Goal: Task Accomplishment & Management: Manage account settings

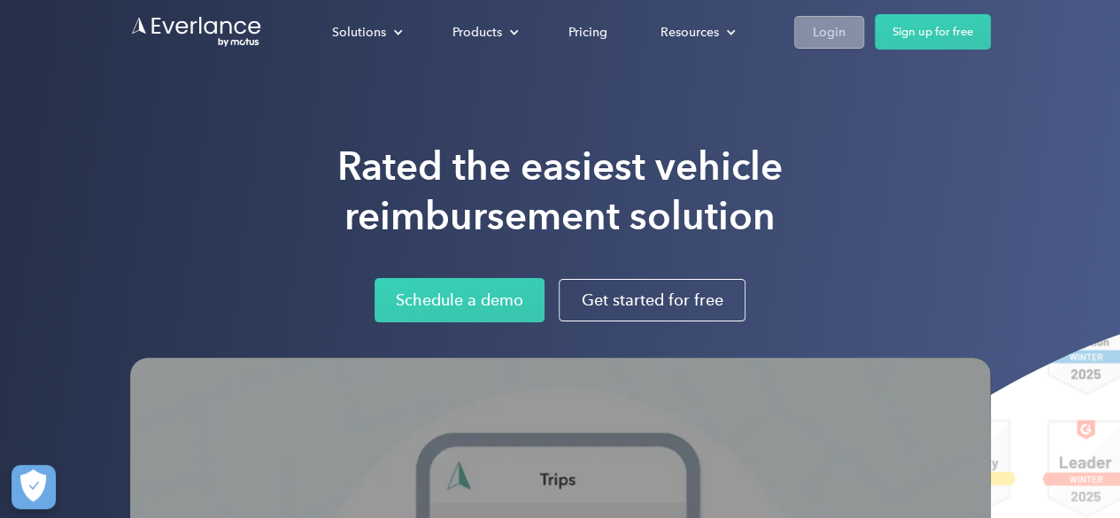
click at [841, 38] on div "Login" at bounding box center [829, 32] width 33 height 22
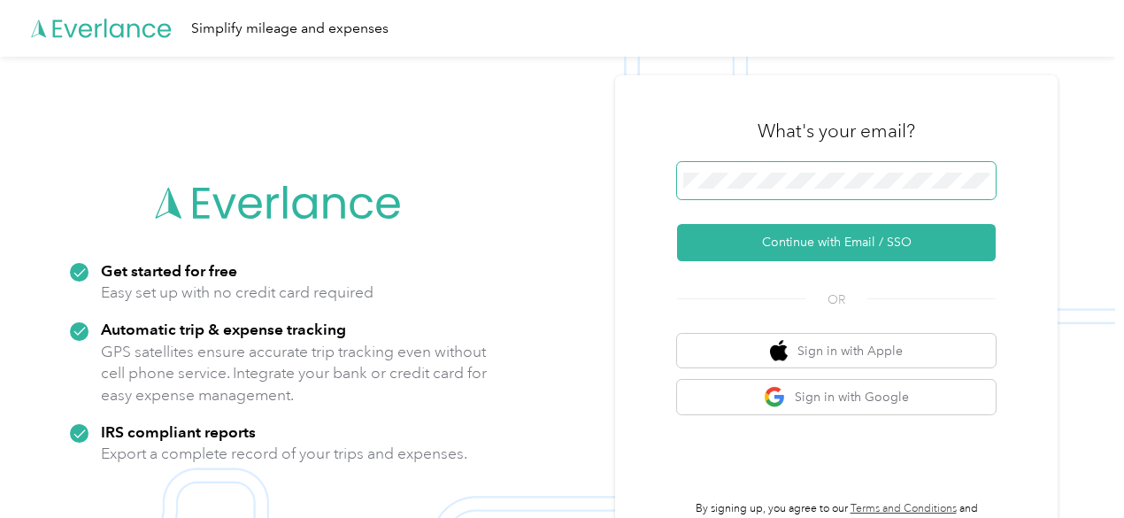
click at [821, 165] on span at bounding box center [836, 180] width 319 height 37
click at [765, 189] on span at bounding box center [836, 180] width 319 height 37
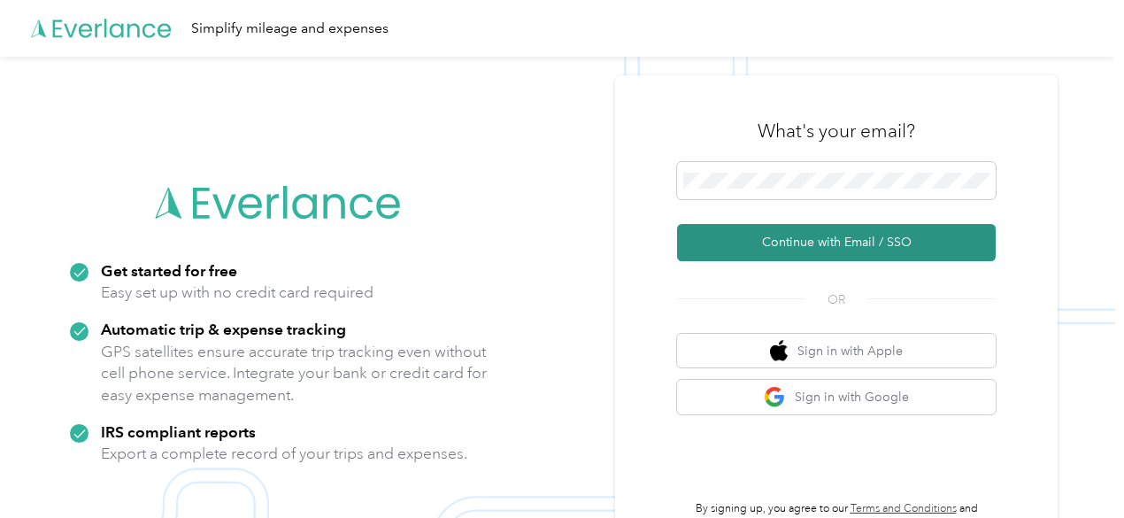
click at [775, 241] on button "Continue with Email / SSO" at bounding box center [836, 242] width 319 height 37
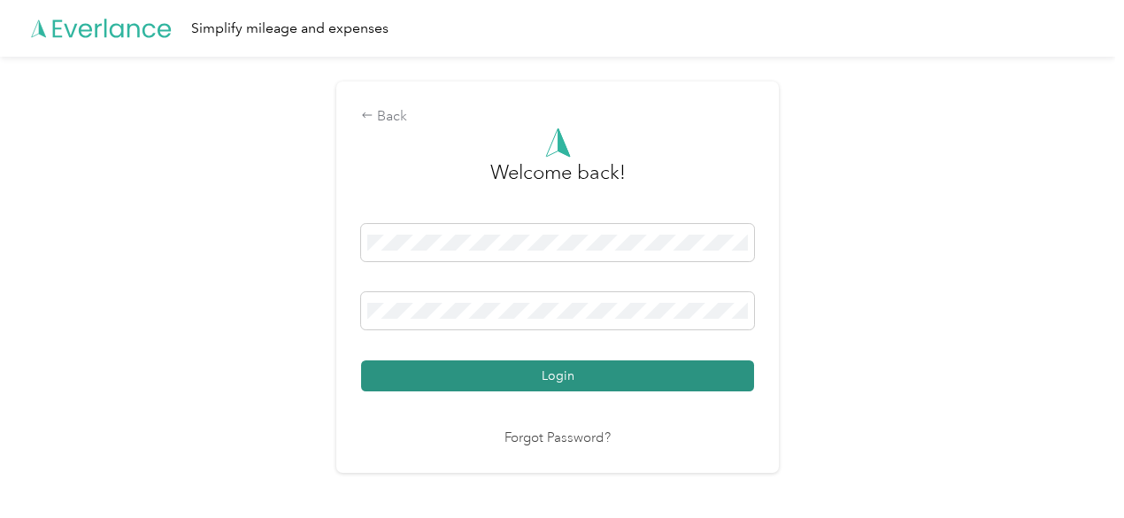
click at [559, 376] on button "Login" at bounding box center [557, 375] width 393 height 31
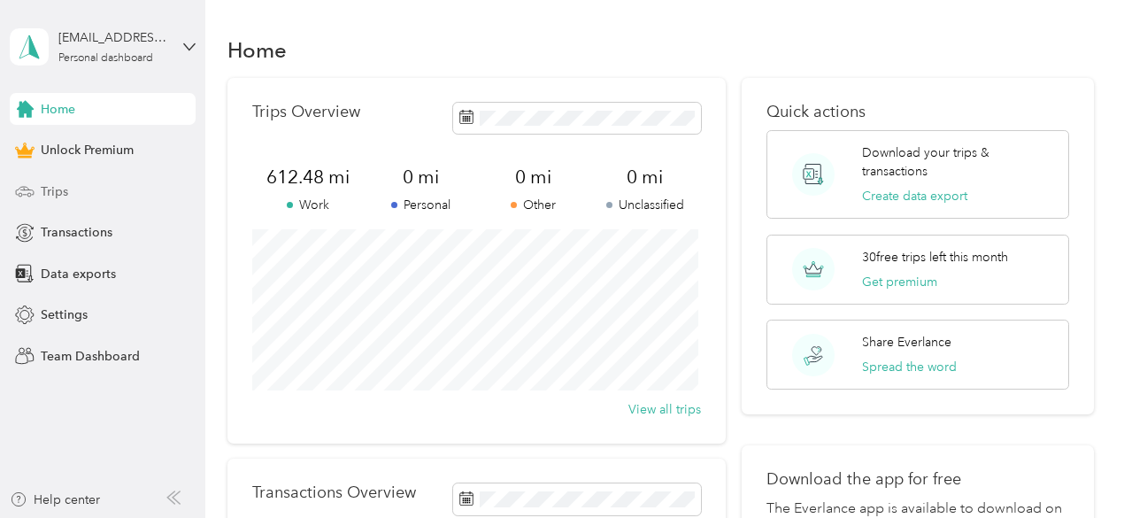
click at [65, 189] on span "Trips" at bounding box center [54, 191] width 27 height 19
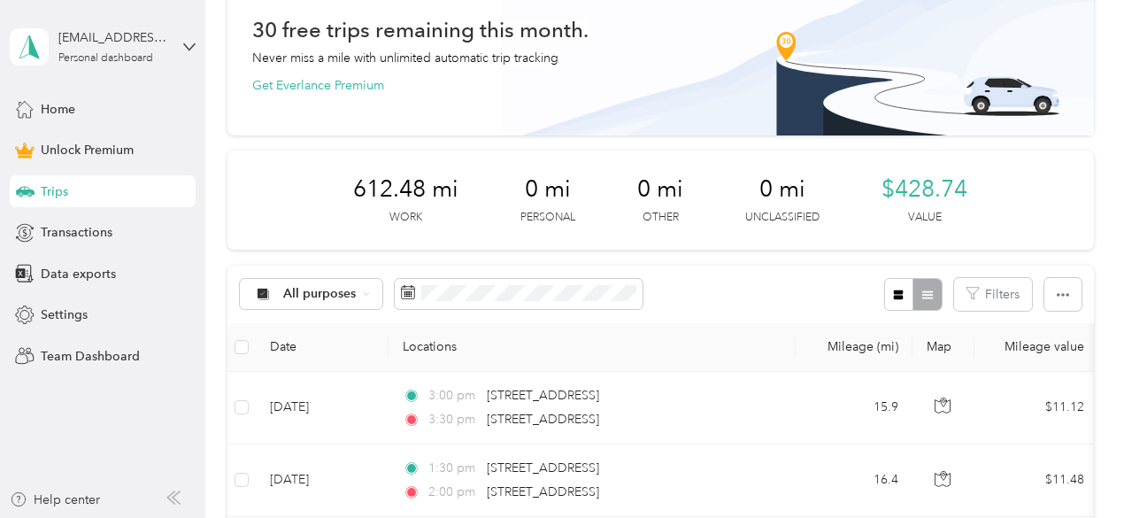
scroll to position [94, 0]
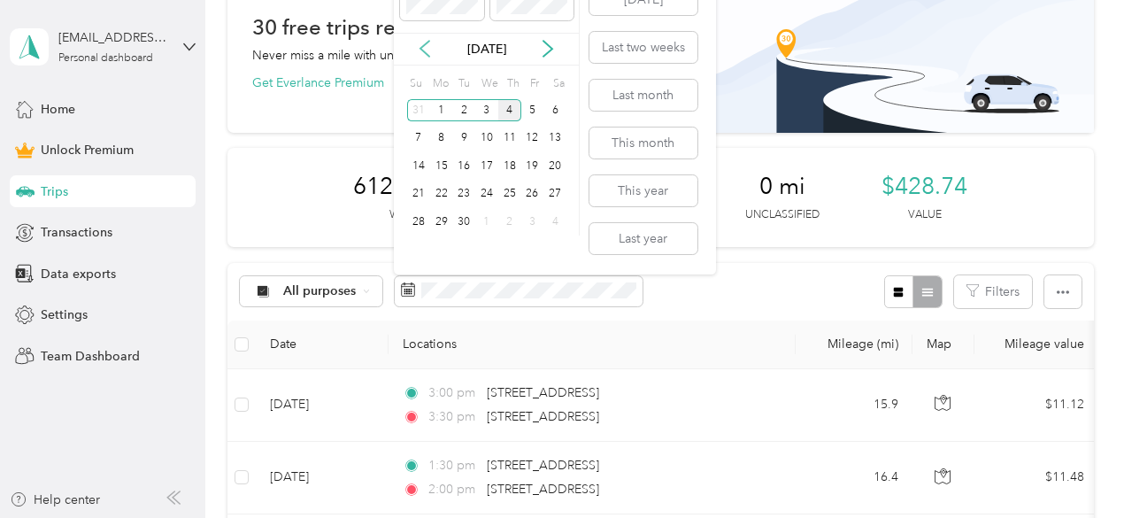
click at [423, 45] on icon at bounding box center [424, 50] width 9 height 16
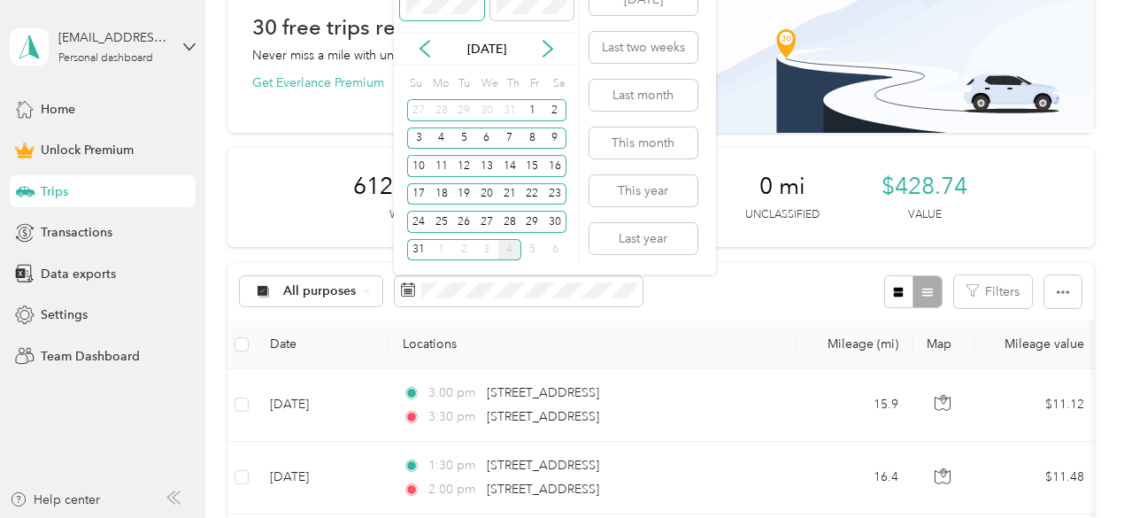
click at [386, 21] on body "[EMAIL_ADDRESS][DOMAIN_NAME] Personal dashboard Home Unlock Premium Trips Trans…" at bounding box center [557, 259] width 1115 height 518
click at [440, 132] on div "4" at bounding box center [441, 138] width 23 height 22
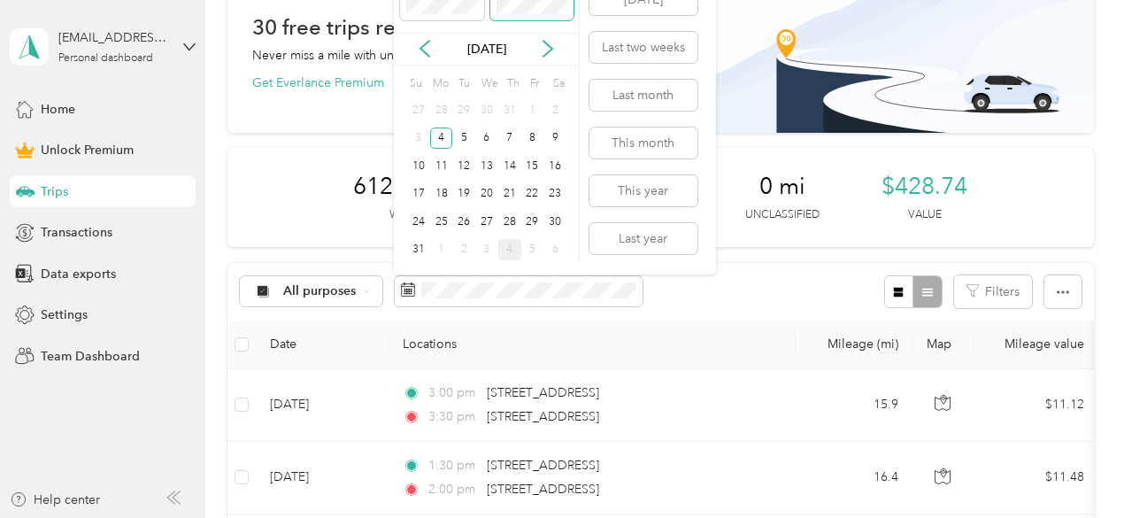
click at [515, 14] on span at bounding box center [531, 6] width 83 height 28
click at [550, 45] on icon at bounding box center [547, 50] width 9 height 16
click at [512, 103] on div "4" at bounding box center [509, 110] width 23 height 22
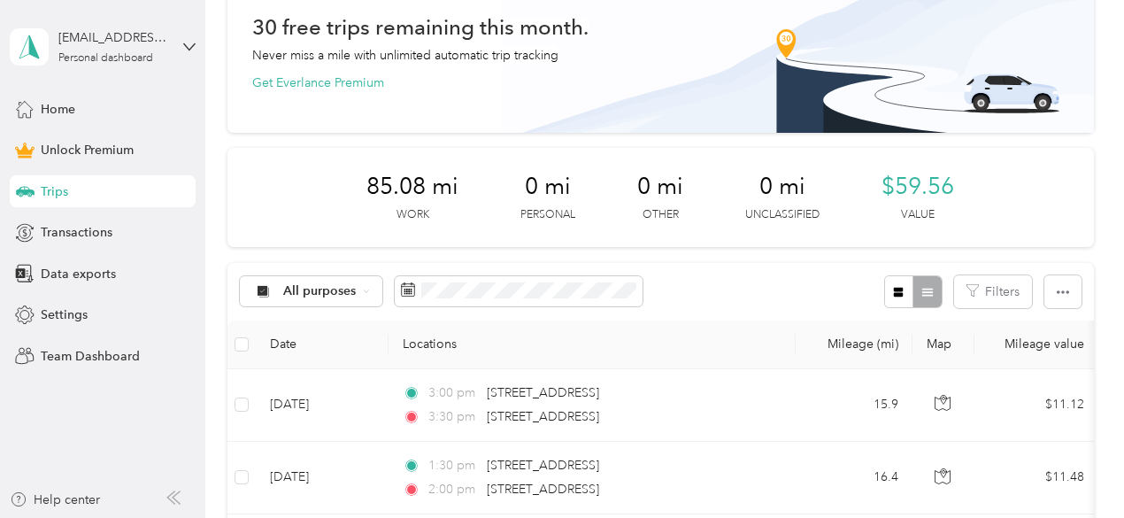
click at [1099, 273] on div "Trips New trip 30 free trips remaining this month. Never miss a mile with unlim…" at bounding box center [660, 466] width 910 height 1120
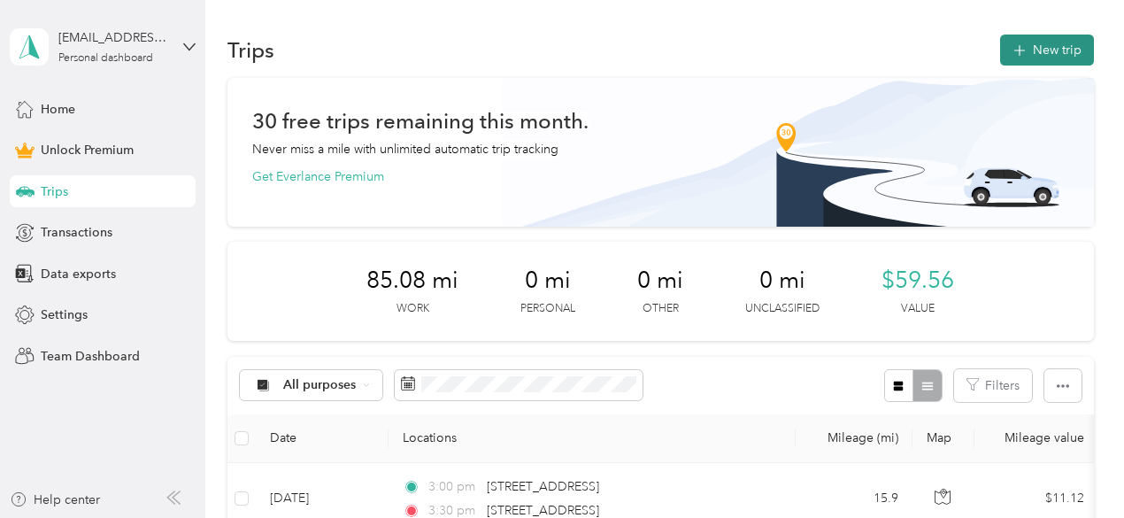
click at [1029, 46] on button "New trip" at bounding box center [1047, 50] width 94 height 31
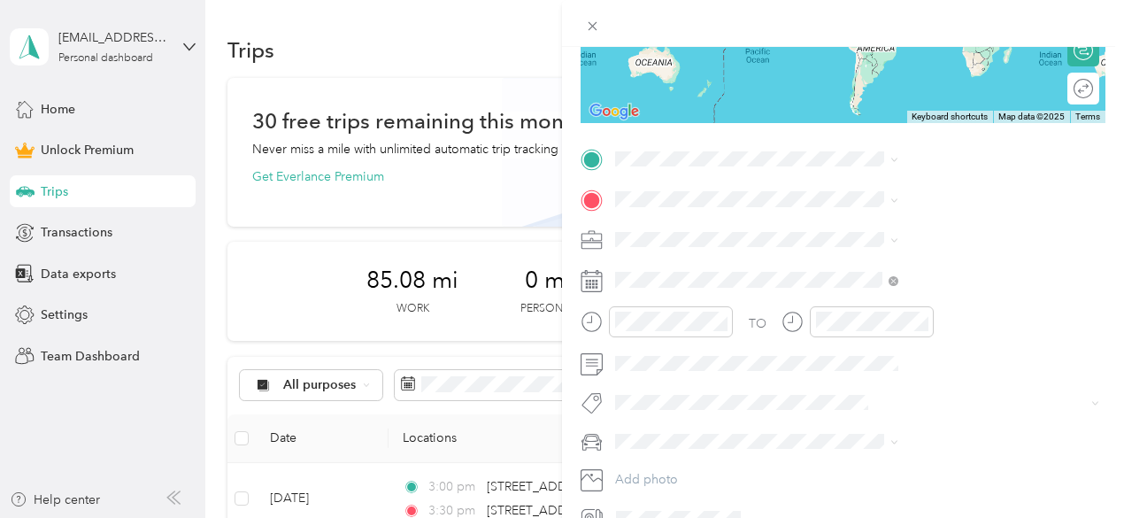
scroll to position [287, 0]
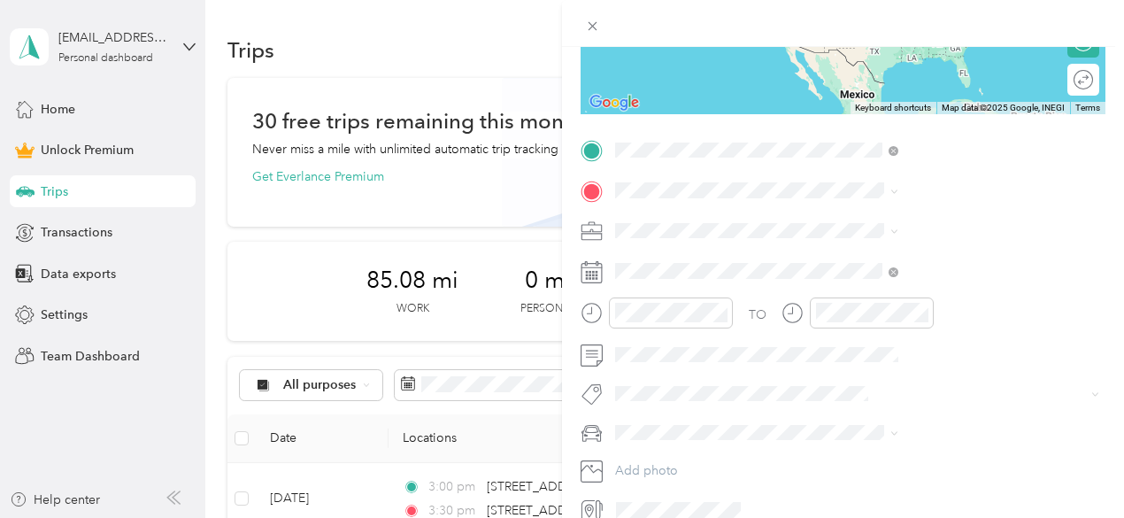
click at [933, 222] on span "[STREET_ADDRESS][US_STATE]" at bounding box center [924, 214] width 177 height 16
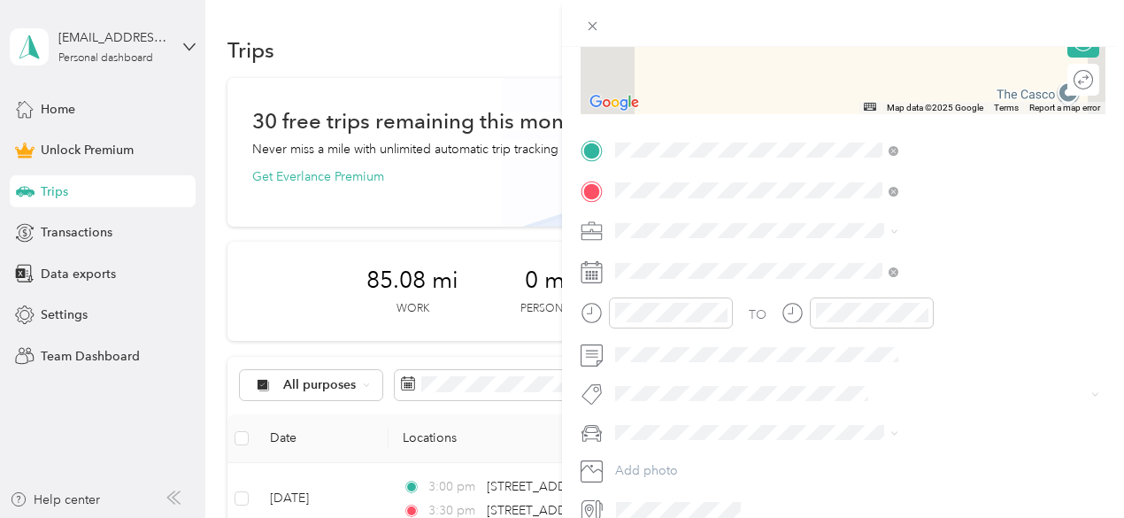
click at [920, 262] on span "[STREET_ADDRESS][US_STATE]" at bounding box center [924, 254] width 177 height 16
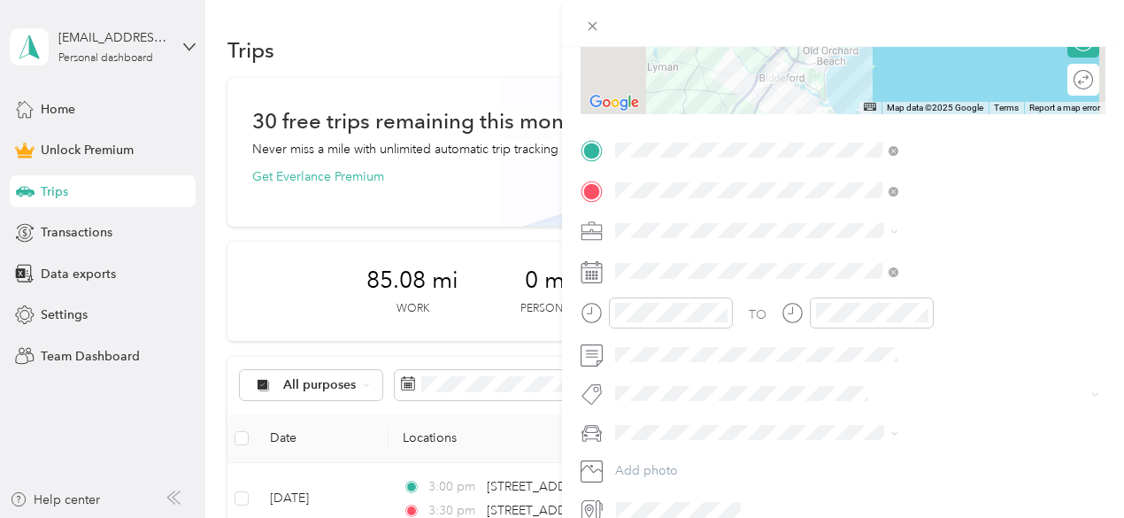
click at [834, 264] on li "Work" at bounding box center [945, 253] width 296 height 31
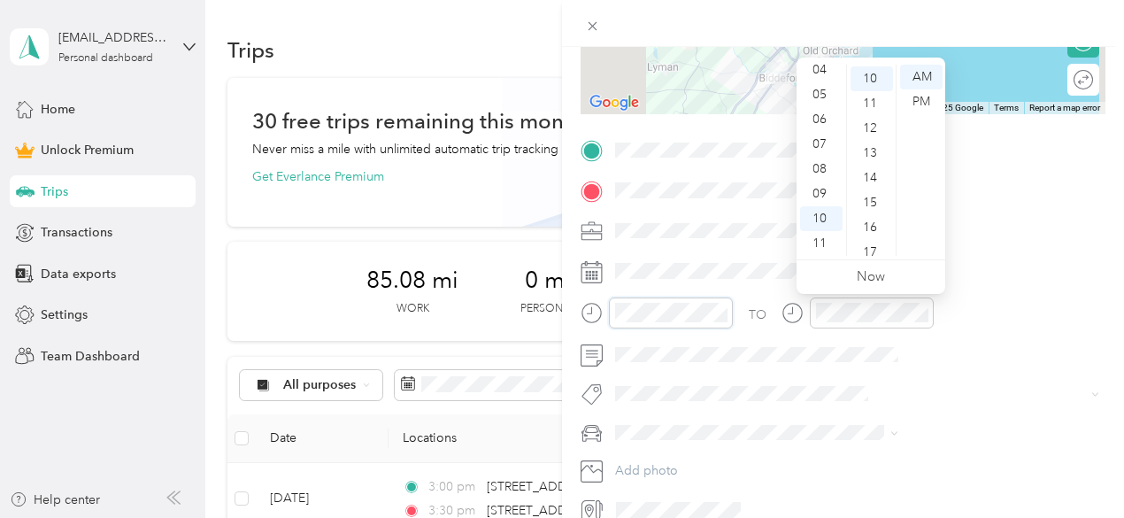
scroll to position [248, 0]
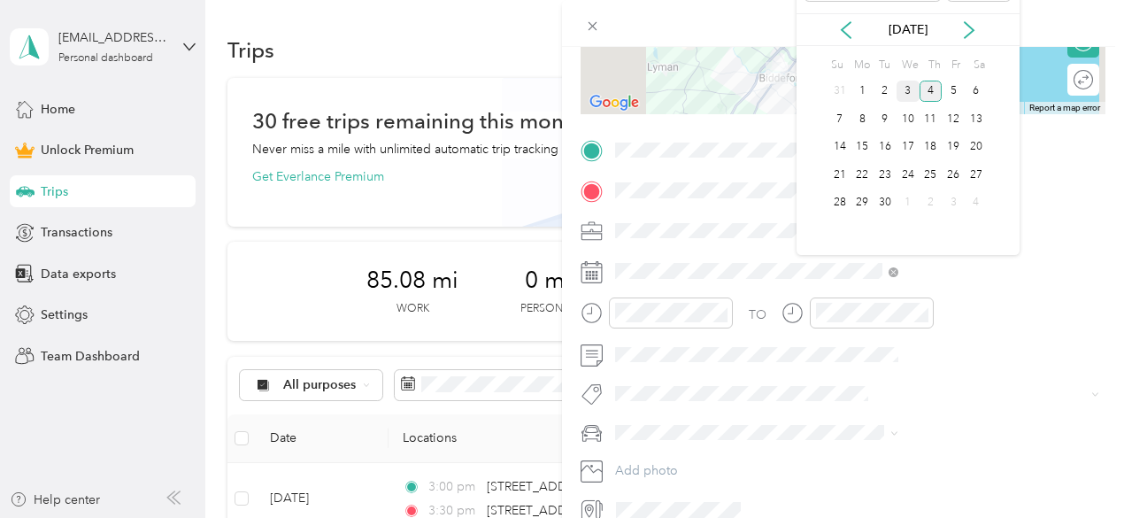
click at [908, 94] on div "3" at bounding box center [908, 92] width 23 height 22
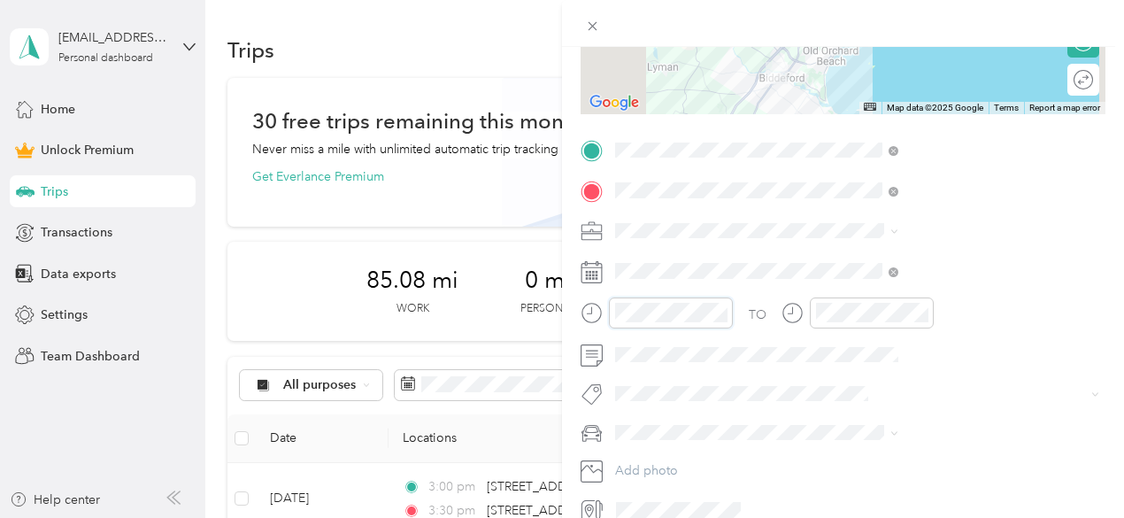
click at [733, 310] on div at bounding box center [657, 312] width 152 height 31
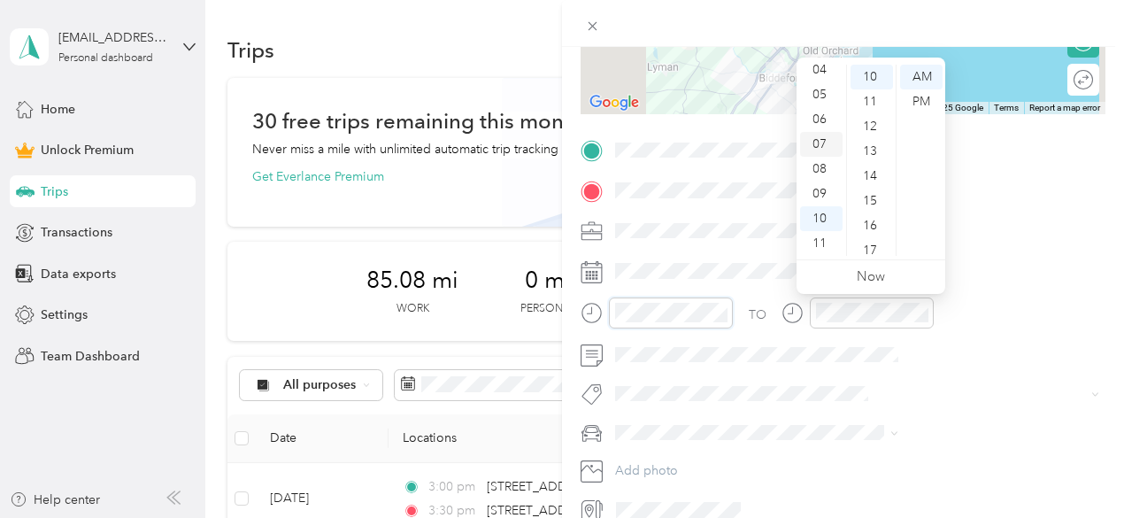
scroll to position [0, 0]
click at [821, 104] on div "01" at bounding box center [821, 101] width 42 height 25
click at [869, 98] on div "30" at bounding box center [872, 100] width 42 height 25
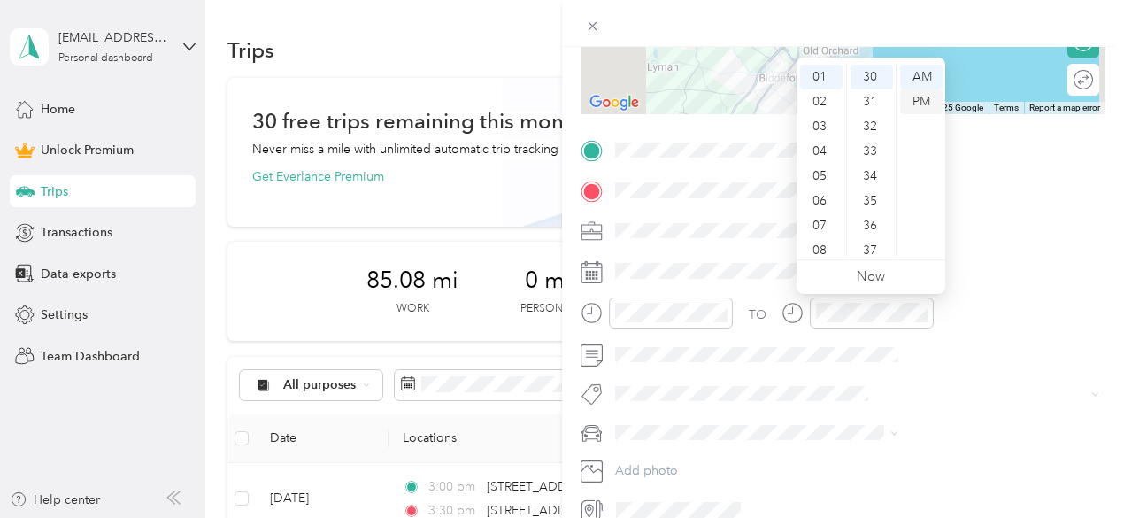
click at [917, 91] on div "PM" at bounding box center [921, 101] width 42 height 25
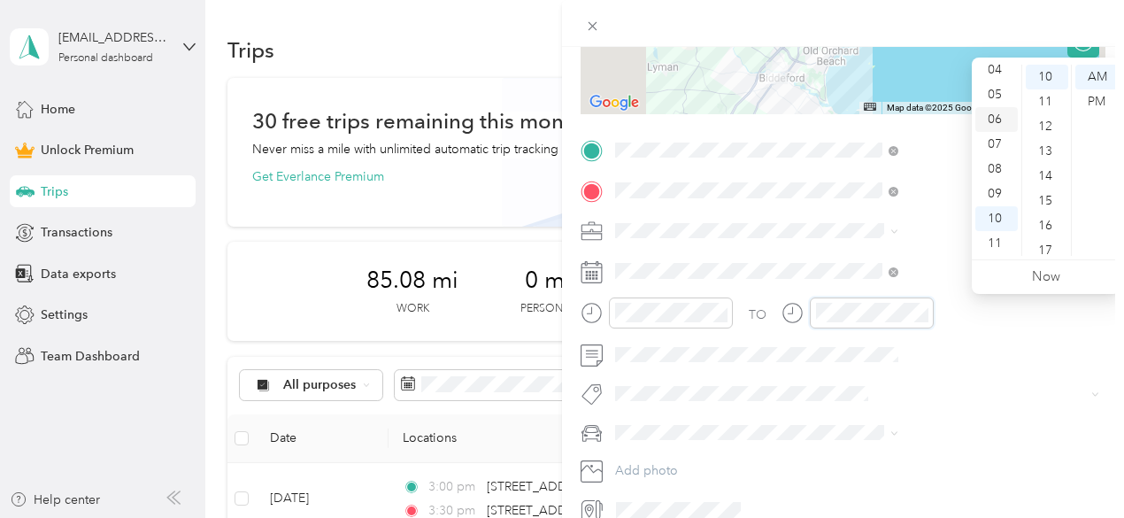
scroll to position [0, 0]
click at [995, 128] on div "02" at bounding box center [996, 126] width 42 height 25
click at [1043, 65] on div "00" at bounding box center [1047, 77] width 42 height 25
click at [1048, 81] on div "00" at bounding box center [1047, 77] width 42 height 25
click at [1098, 100] on div "PM" at bounding box center [1096, 101] width 42 height 25
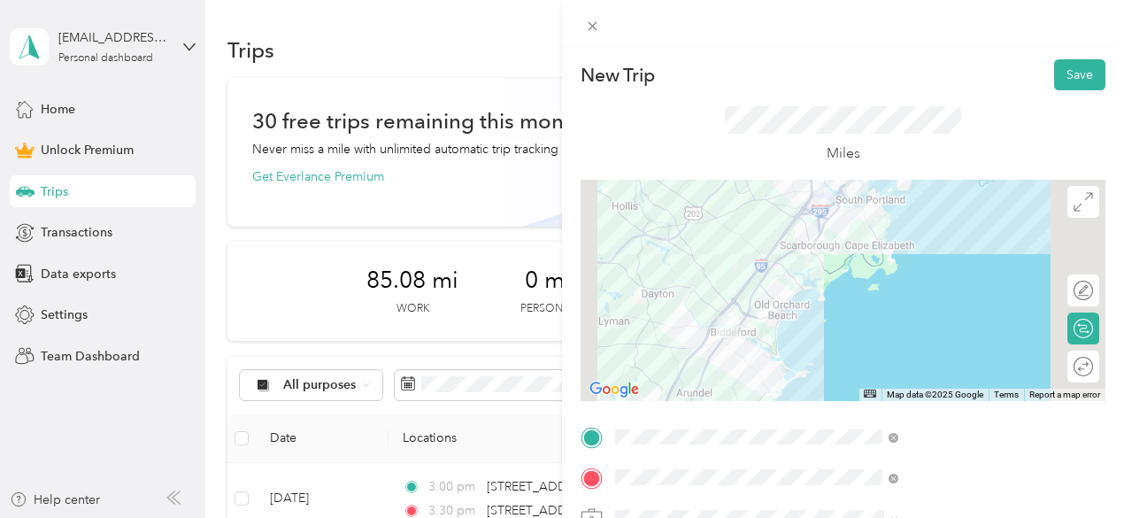
click at [899, 187] on div at bounding box center [843, 290] width 525 height 221
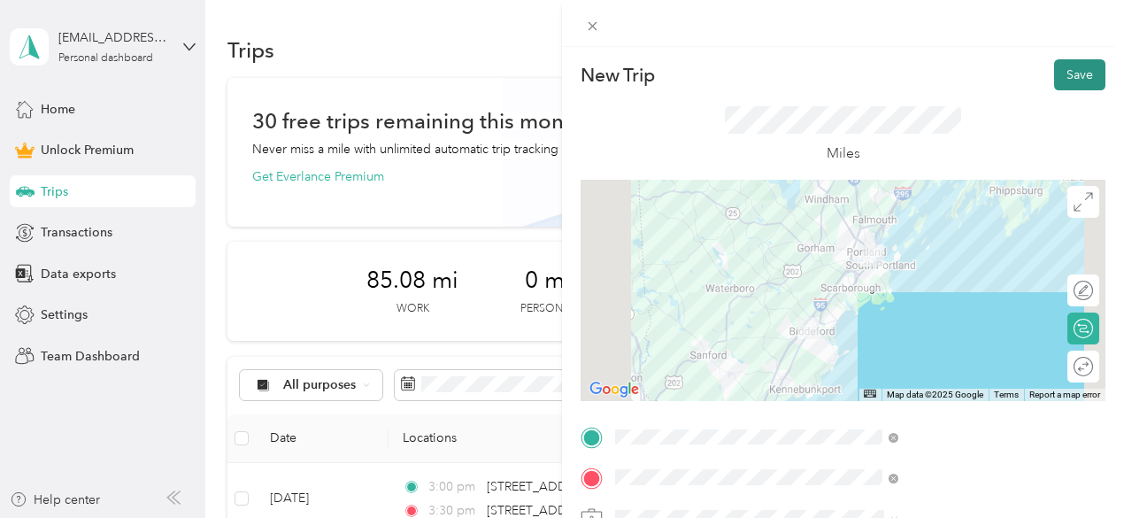
click at [1071, 74] on button "Save" at bounding box center [1079, 74] width 51 height 31
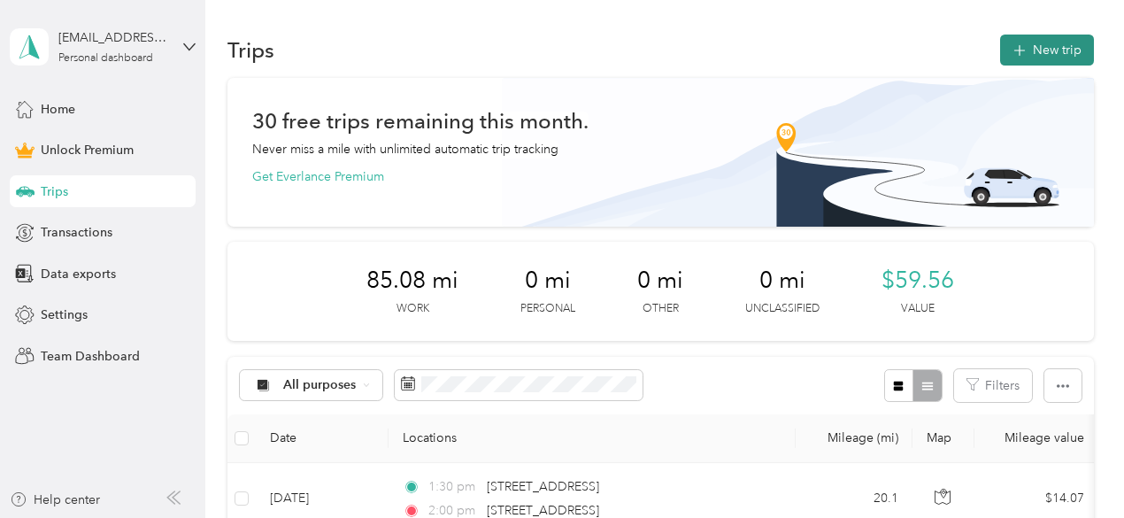
click at [1043, 63] on button "New trip" at bounding box center [1047, 50] width 94 height 31
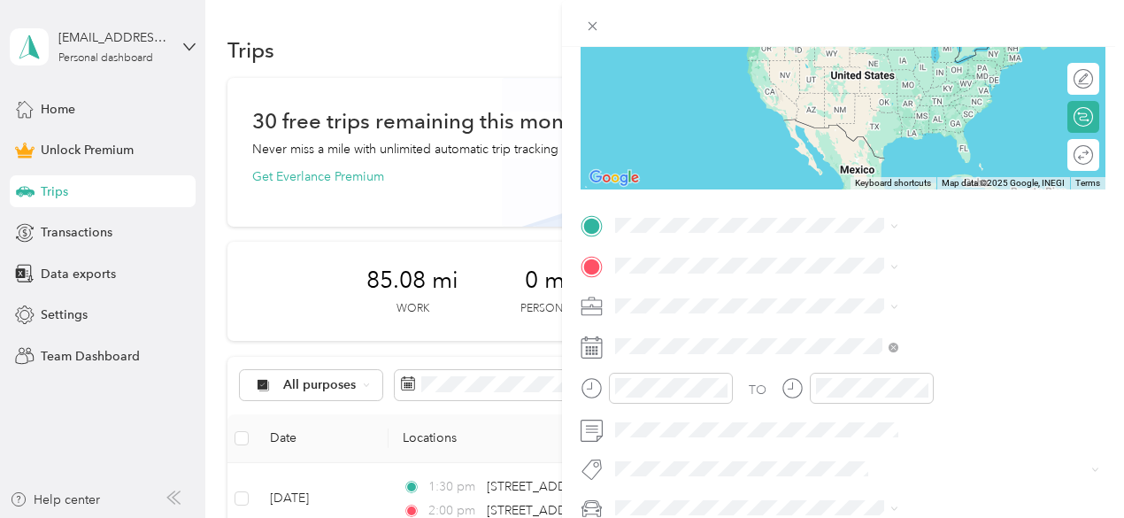
scroll to position [223, 0]
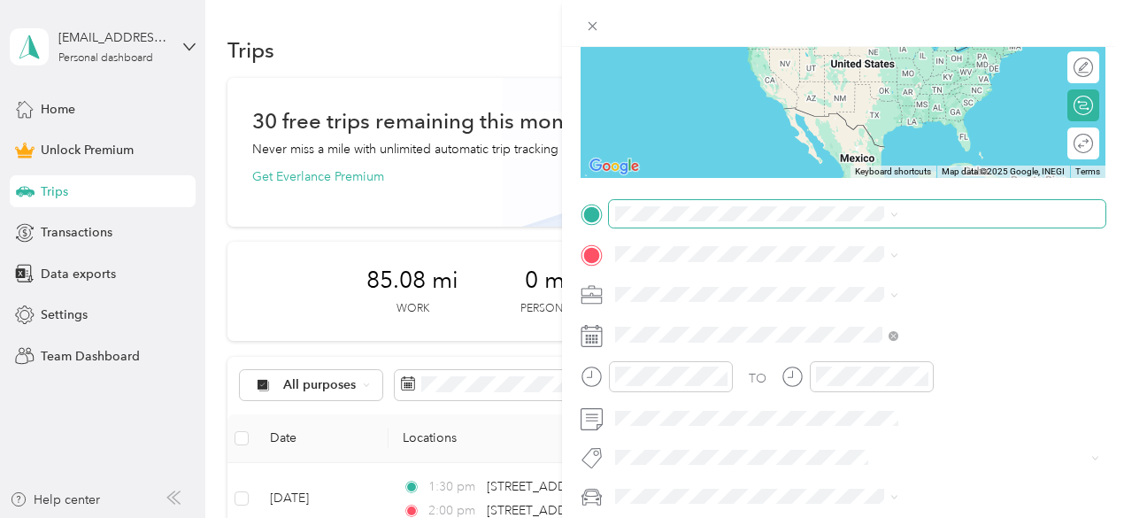
click at [855, 204] on span at bounding box center [857, 214] width 497 height 28
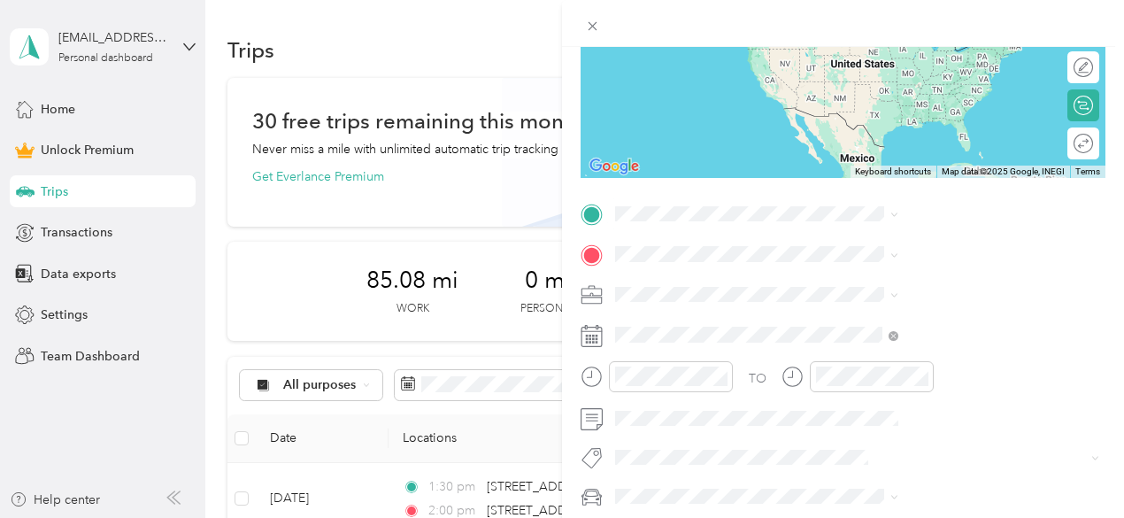
click at [903, 281] on span "[STREET_ADDRESS][US_STATE]" at bounding box center [924, 273] width 177 height 16
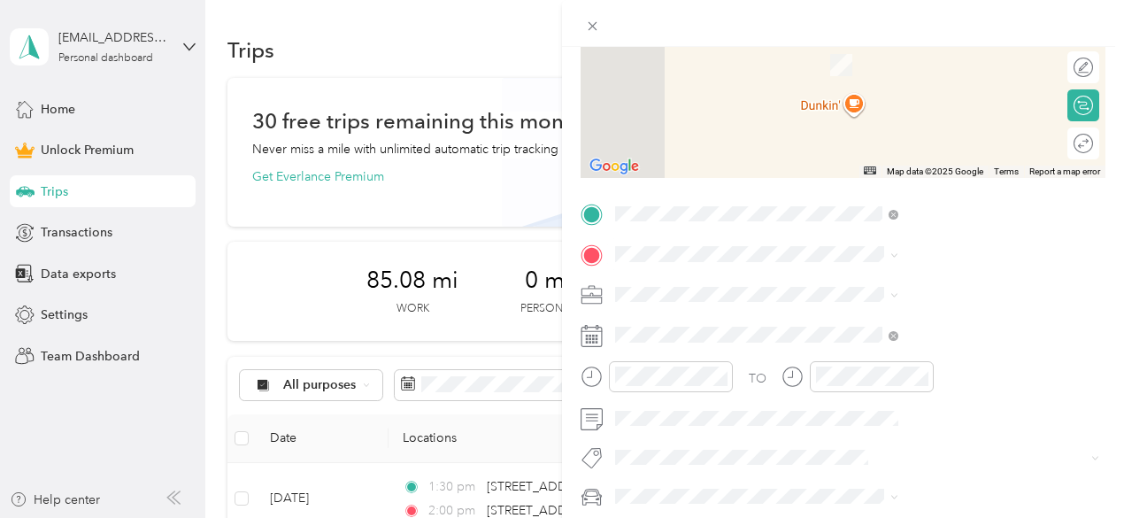
click at [926, 324] on span "[STREET_ADDRESS][US_STATE]" at bounding box center [924, 316] width 177 height 16
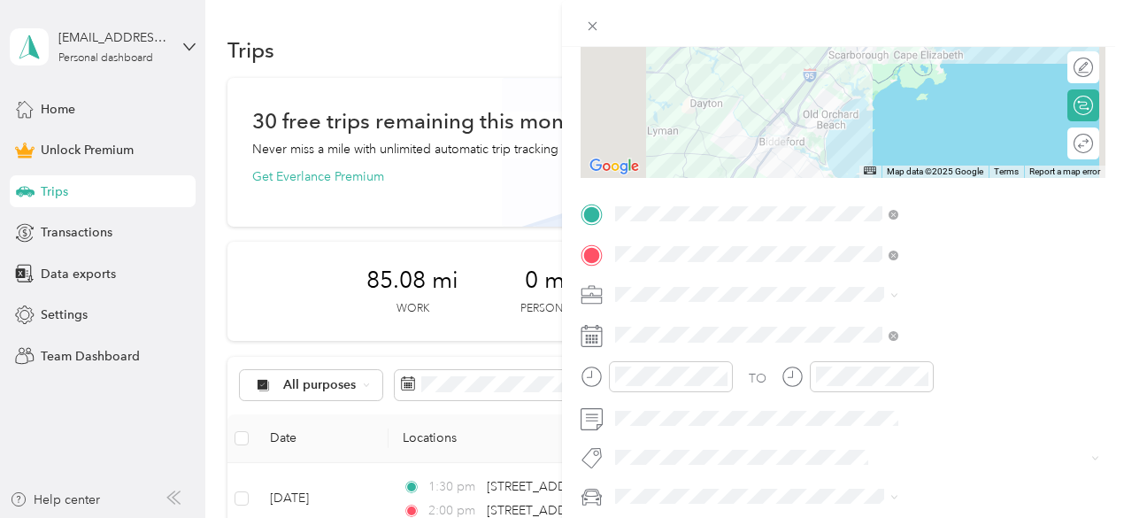
click at [867, 53] on ol "Work Personal Case Management Other Charity Medical Moving Commute" at bounding box center [945, 155] width 296 height 248
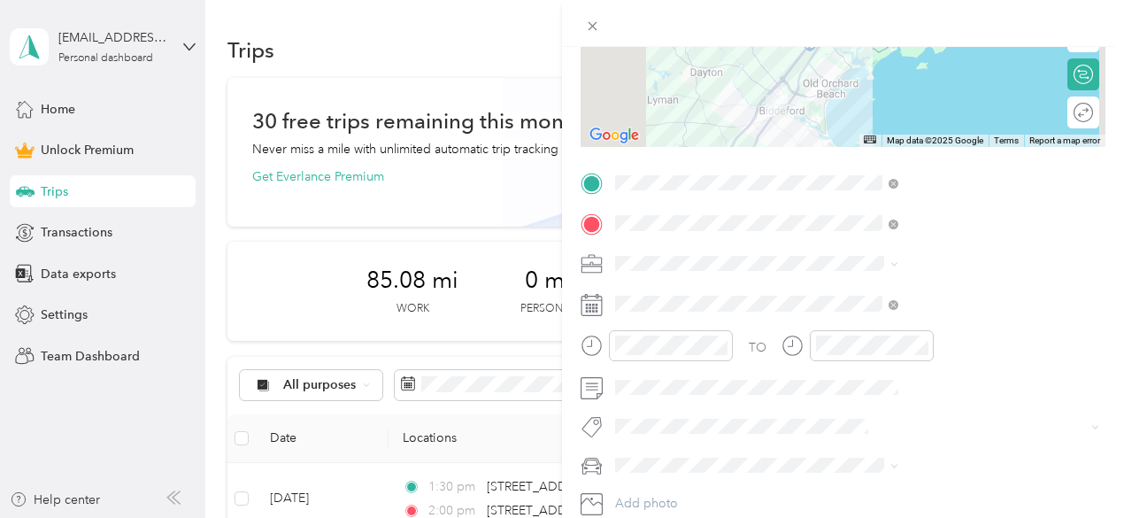
scroll to position [313, 0]
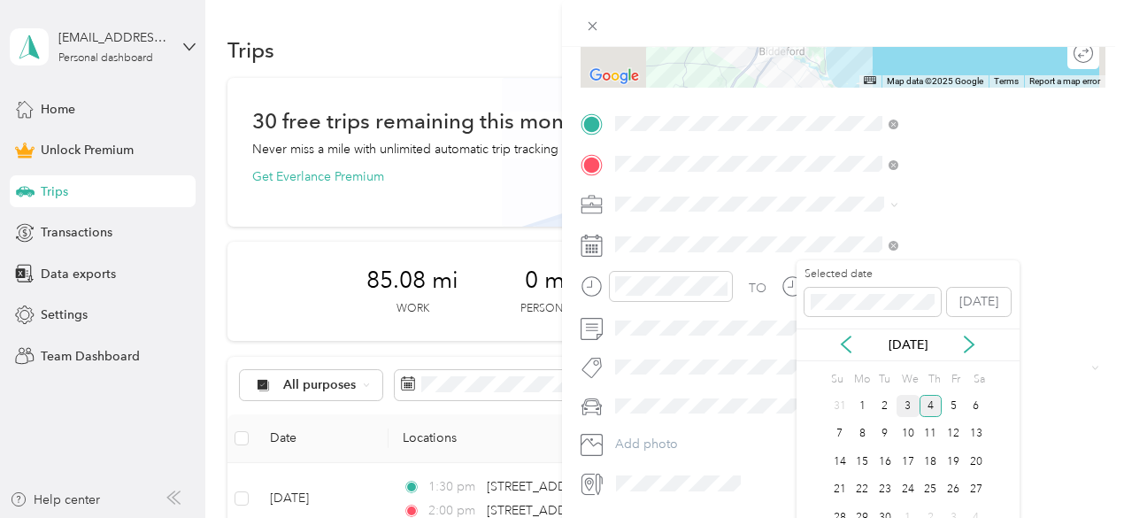
click at [901, 401] on div "3" at bounding box center [908, 406] width 23 height 22
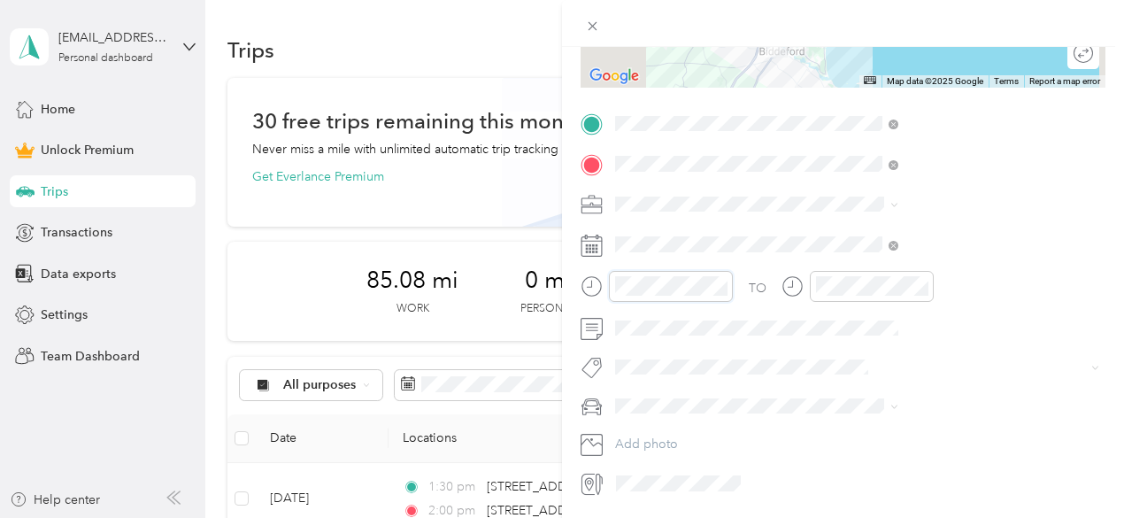
click at [702, 262] on div "New Trip Save This trip cannot be edited because it is either under review, app…" at bounding box center [562, 259] width 1124 height 518
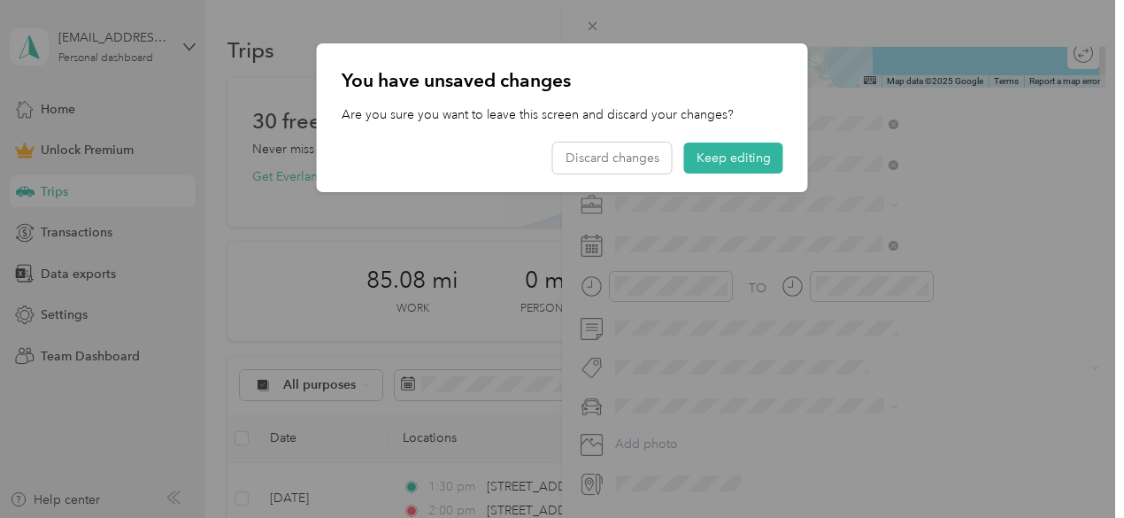
click at [726, 179] on div "You have unsaved changes Are you sure you want to leave this screen and discard…" at bounding box center [562, 117] width 491 height 149
click at [729, 167] on button "Keep editing" at bounding box center [733, 158] width 99 height 31
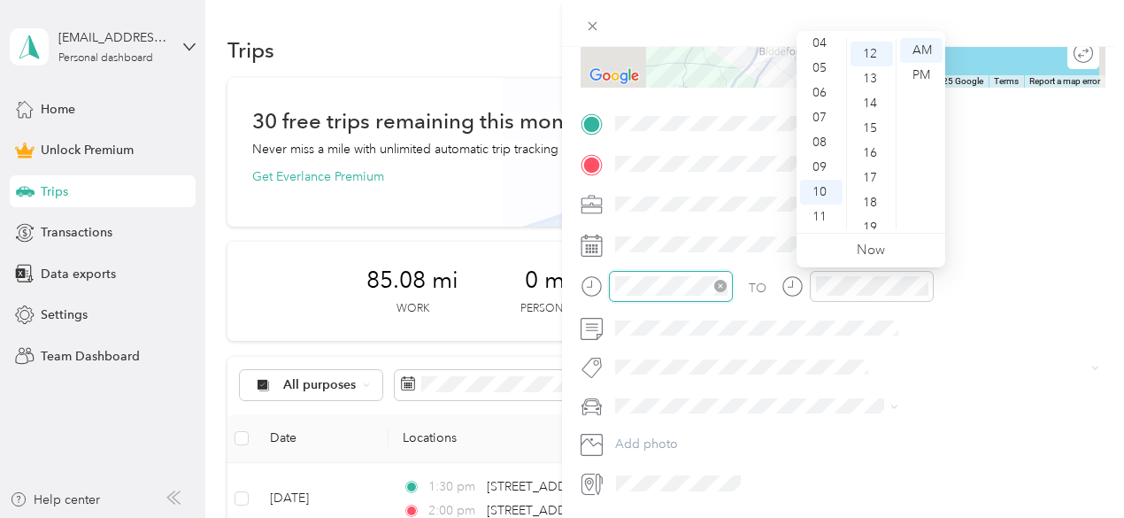
scroll to position [297, 0]
click at [820, 70] on div "03" at bounding box center [821, 75] width 42 height 25
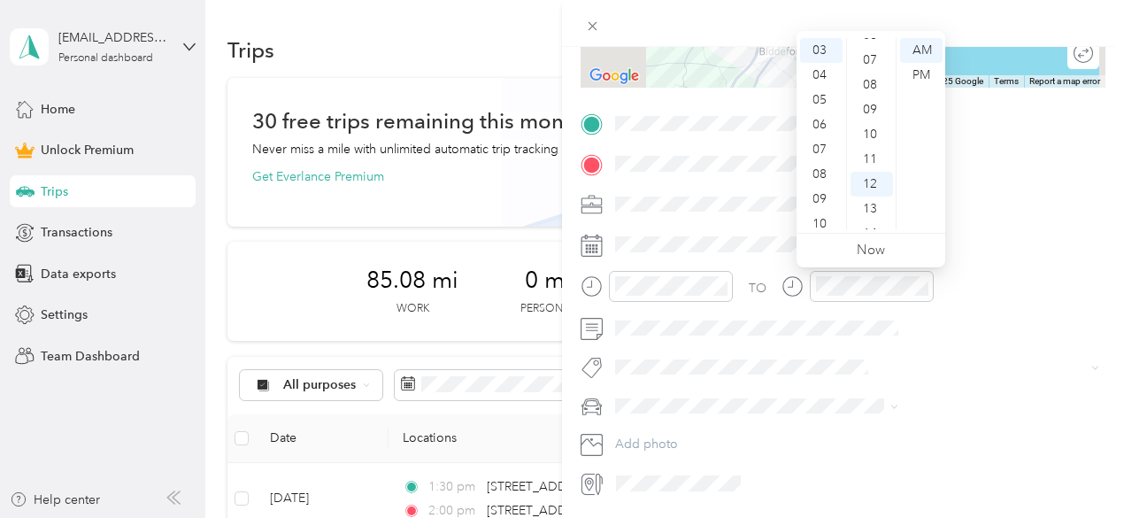
scroll to position [0, 0]
click at [866, 47] on div "00" at bounding box center [872, 50] width 42 height 25
click at [907, 73] on div "PM" at bounding box center [921, 75] width 42 height 25
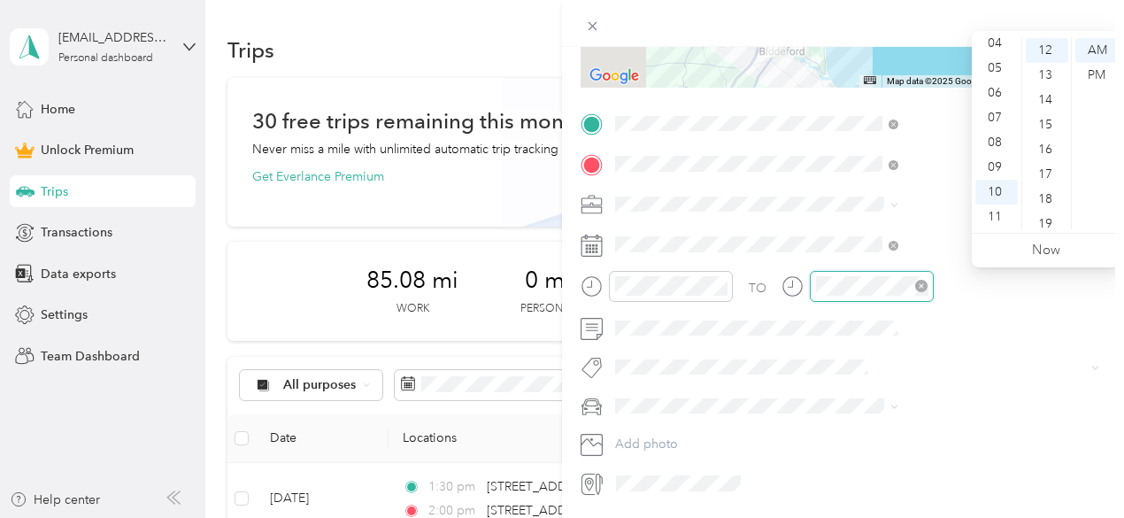
scroll to position [297, 0]
click at [928, 287] on icon "close-circle" at bounding box center [921, 286] width 12 height 12
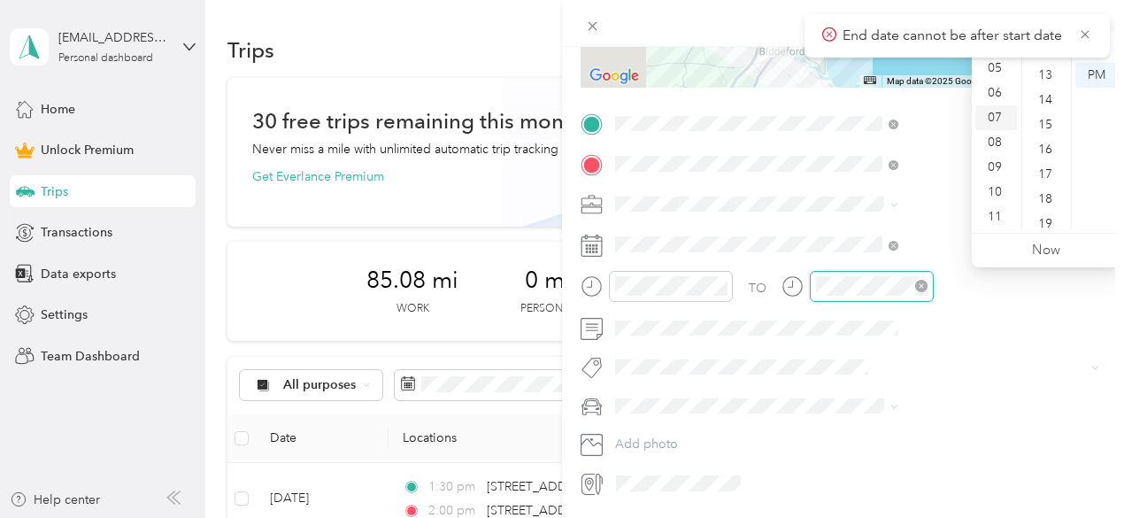
scroll to position [0, 0]
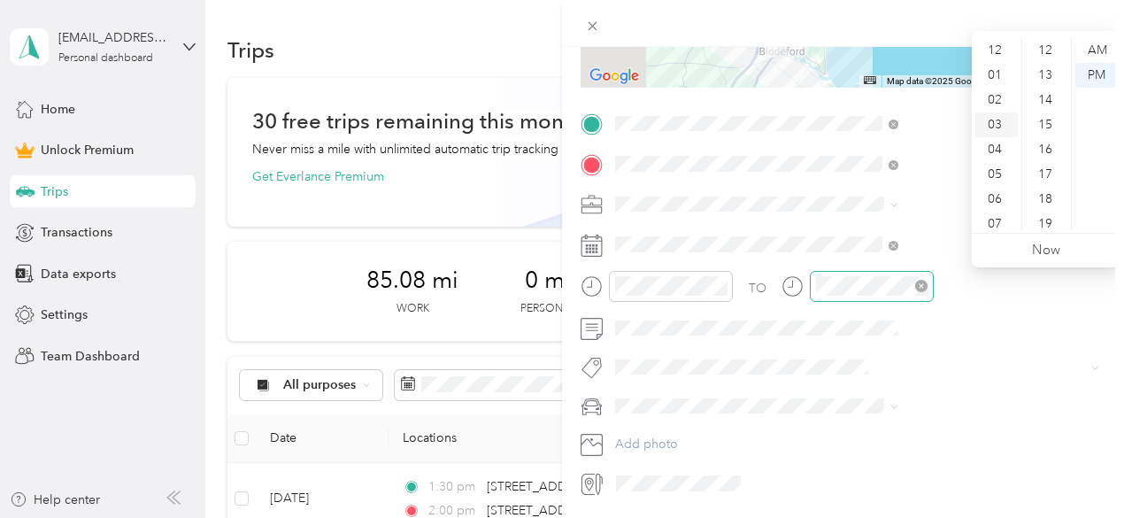
click at [995, 127] on div "03" at bounding box center [996, 124] width 42 height 25
click at [1046, 220] on div "30" at bounding box center [1047, 225] width 42 height 25
click at [1042, 212] on div "30" at bounding box center [1047, 213] width 42 height 25
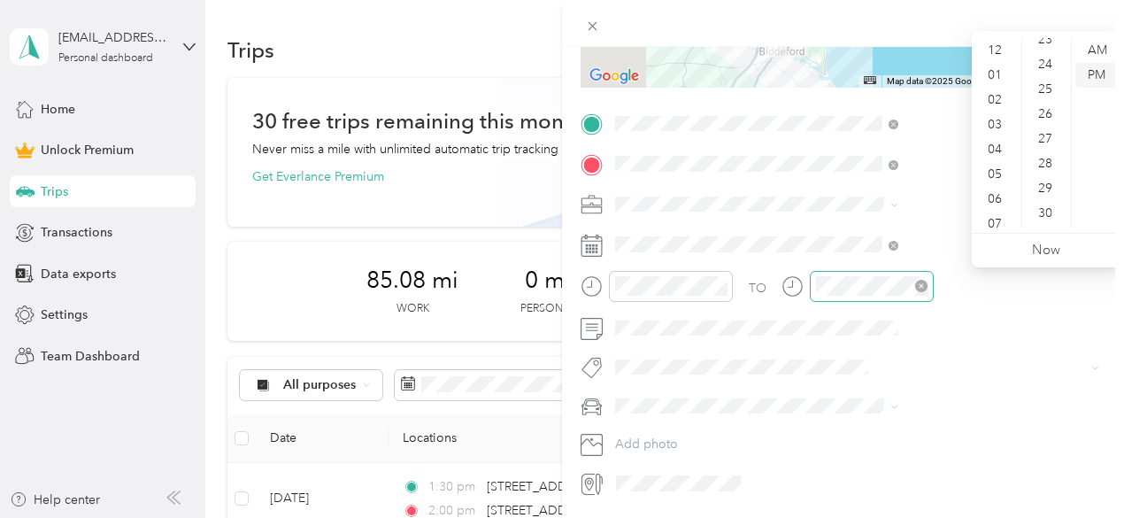
click at [1089, 73] on div "PM" at bounding box center [1096, 75] width 42 height 25
click at [1037, 343] on div "TO Add photo" at bounding box center [843, 304] width 525 height 388
click at [928, 288] on icon "close-circle" at bounding box center [921, 286] width 12 height 12
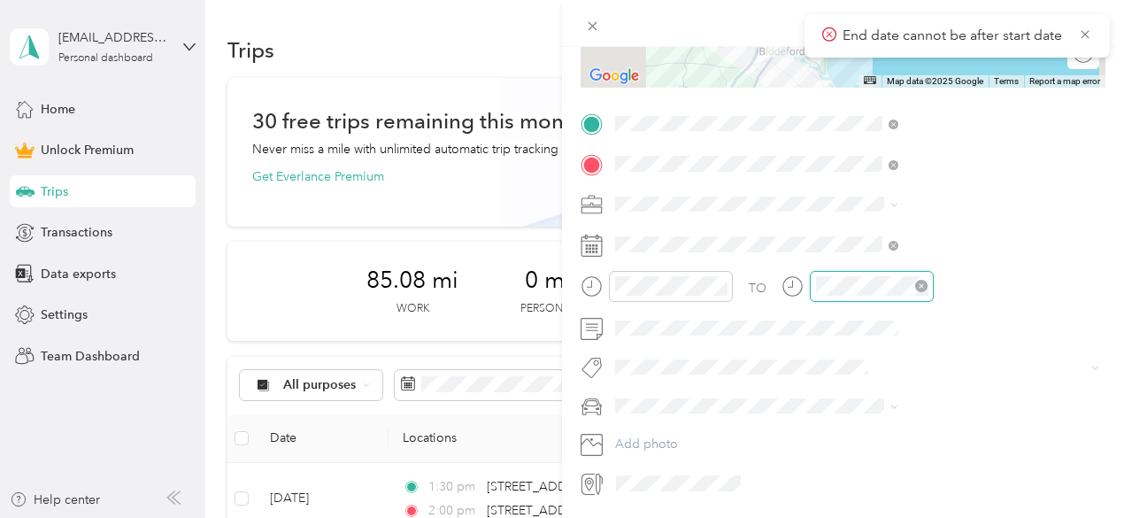
click at [934, 296] on div at bounding box center [872, 286] width 124 height 31
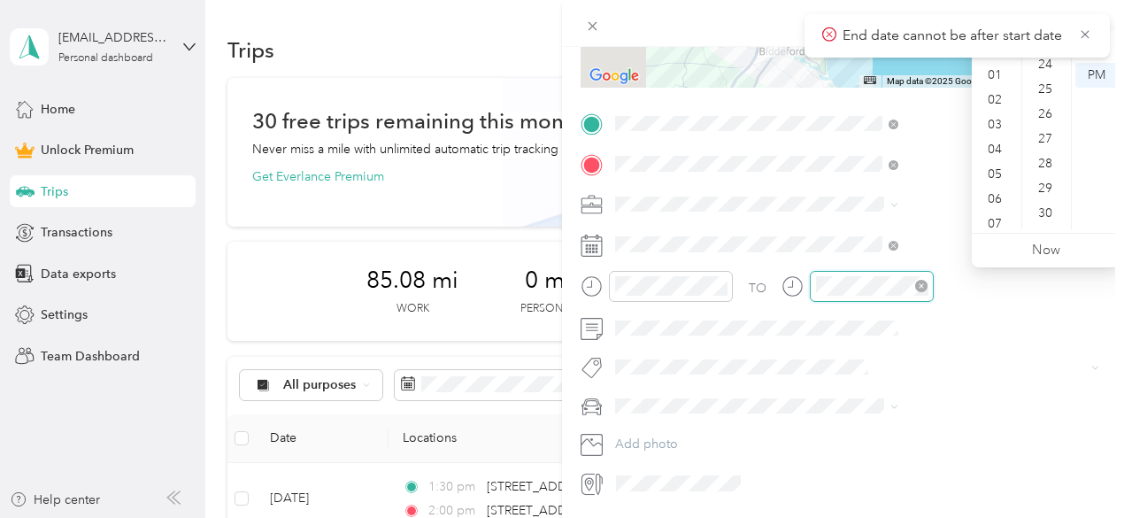
scroll to position [313, 10]
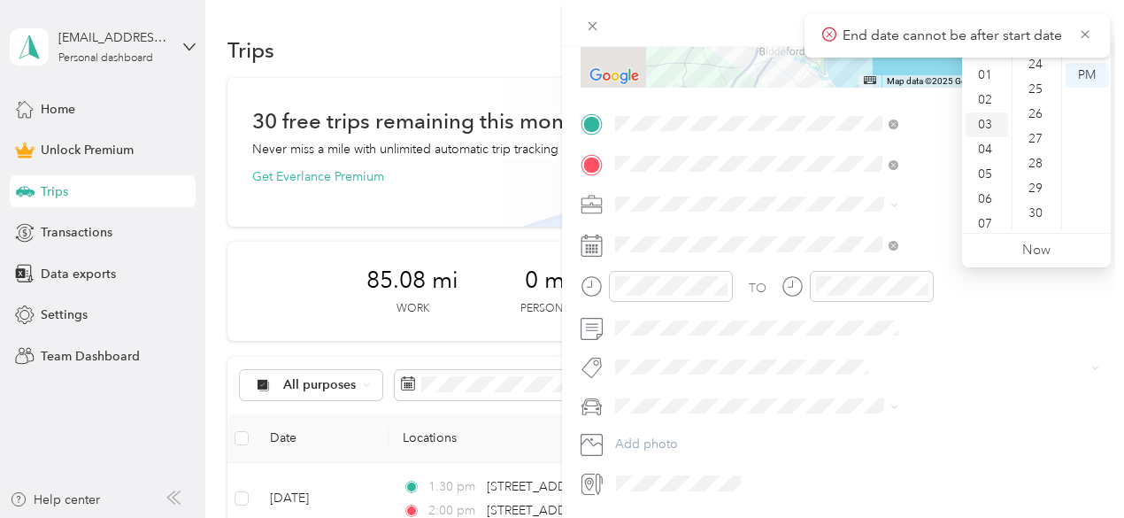
click at [984, 124] on div "03" at bounding box center [987, 124] width 42 height 25
click at [991, 122] on div "03" at bounding box center [987, 124] width 42 height 25
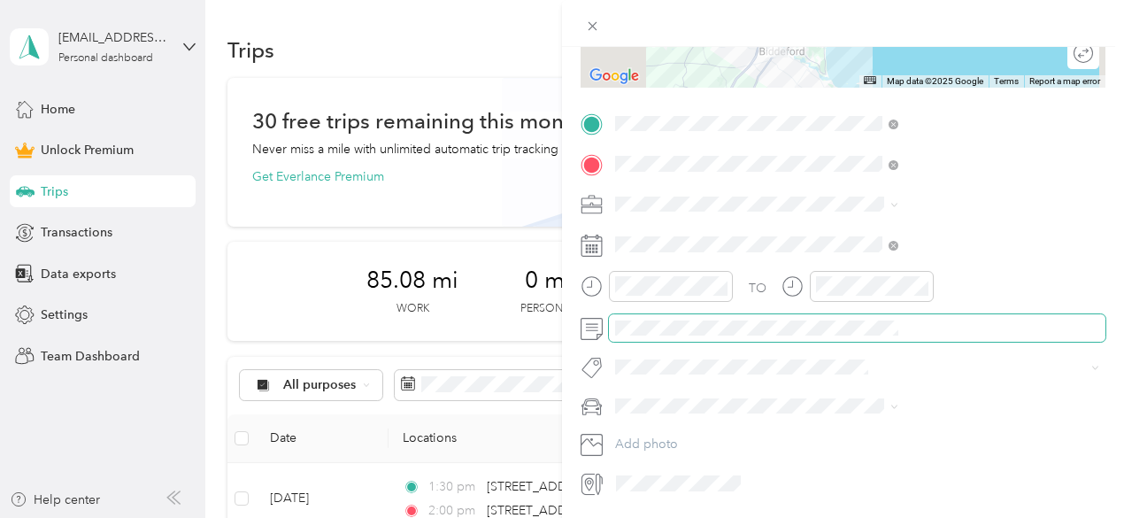
scroll to position [370, 10]
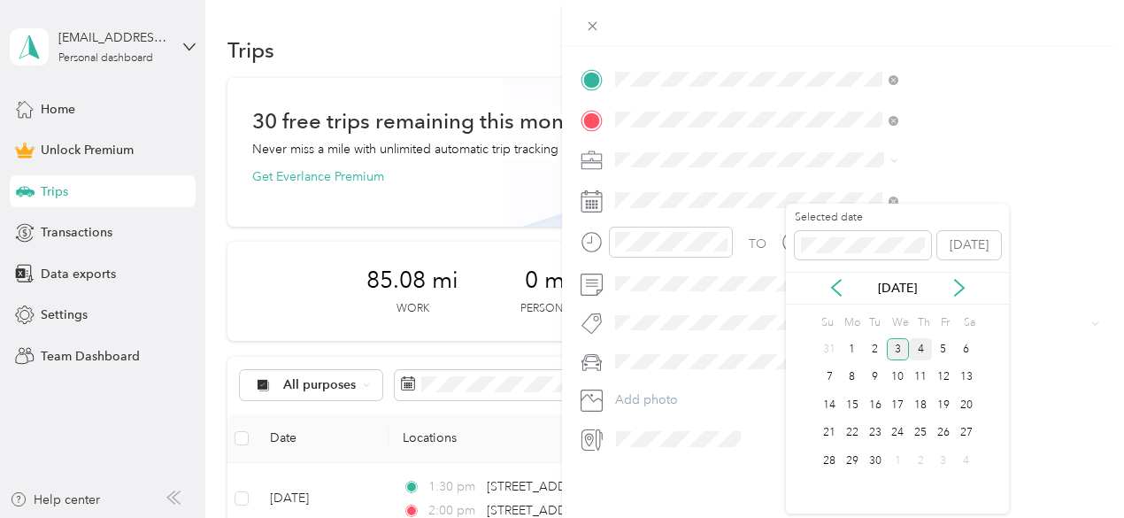
click at [897, 350] on div "3" at bounding box center [898, 349] width 23 height 22
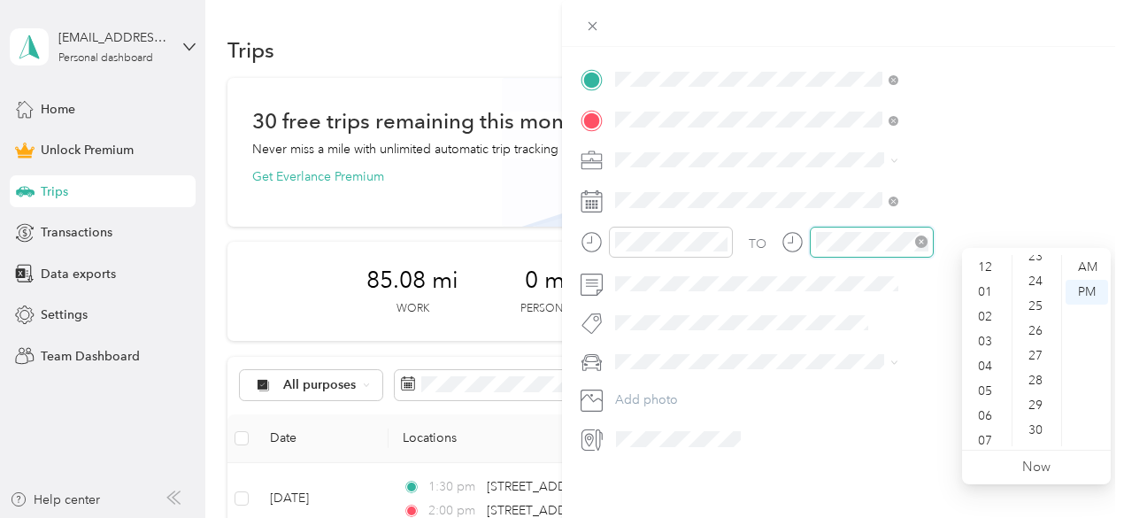
click at [928, 235] on icon "close-circle" at bounding box center [921, 241] width 12 height 12
click at [983, 341] on div "03" at bounding box center [987, 341] width 42 height 25
click at [949, 243] on div "TO" at bounding box center [843, 248] width 525 height 43
click at [1087, 292] on div "PM" at bounding box center [1087, 292] width 42 height 25
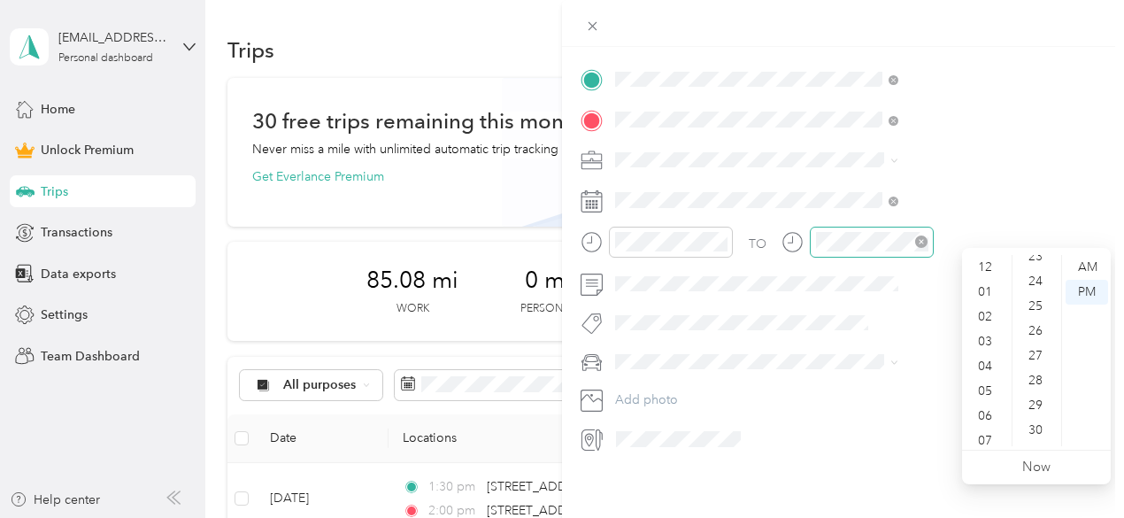
click at [934, 227] on div at bounding box center [872, 242] width 124 height 31
click at [986, 338] on div "03" at bounding box center [987, 341] width 42 height 25
click at [609, 66] on div "New Trip Save This trip cannot be edited because it is either under review, app…" at bounding box center [562, 259] width 1124 height 518
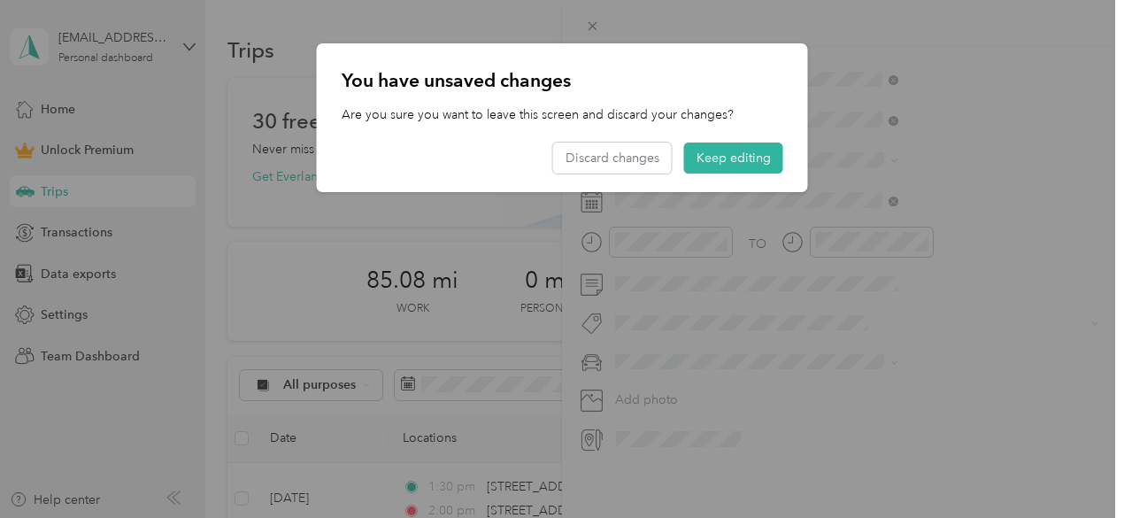
click at [793, 36] on div at bounding box center [562, 259] width 1124 height 518
click at [695, 152] on button "Keep editing" at bounding box center [733, 158] width 99 height 31
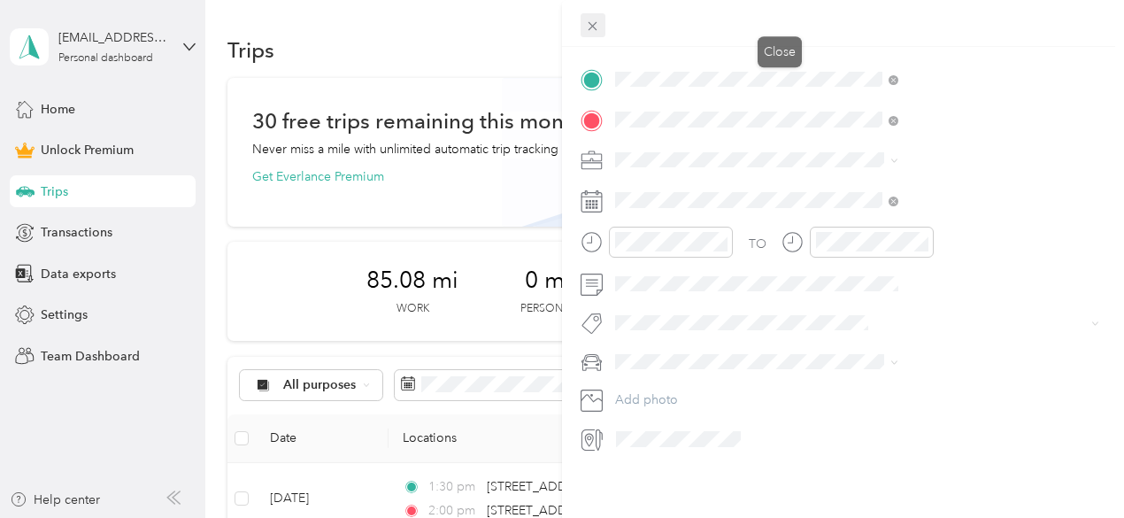
click at [600, 24] on icon at bounding box center [592, 26] width 15 height 15
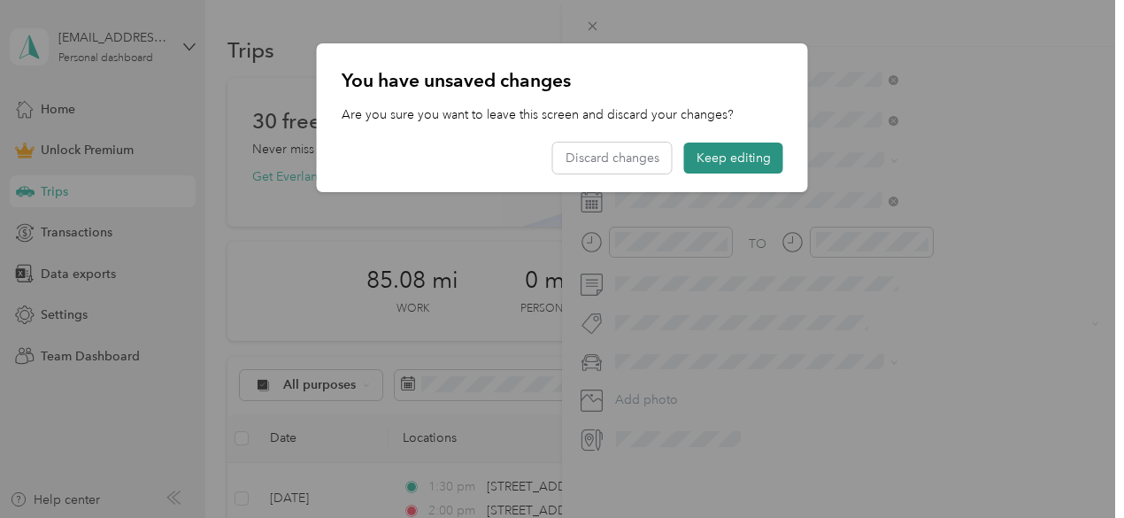
click at [724, 158] on button "Keep editing" at bounding box center [733, 158] width 99 height 31
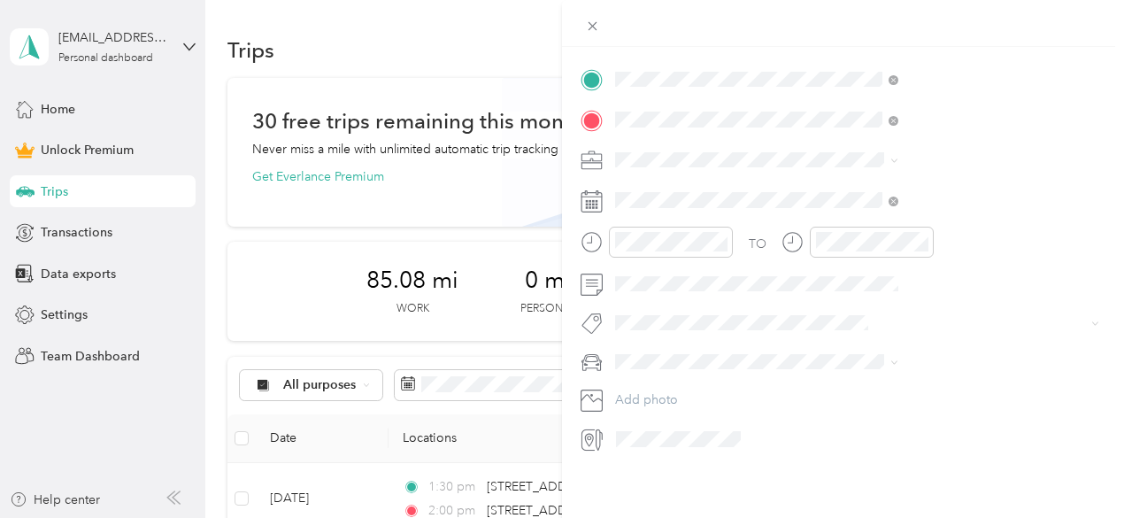
click at [775, 38] on div at bounding box center [843, 23] width 562 height 47
click at [600, 27] on icon at bounding box center [592, 26] width 15 height 15
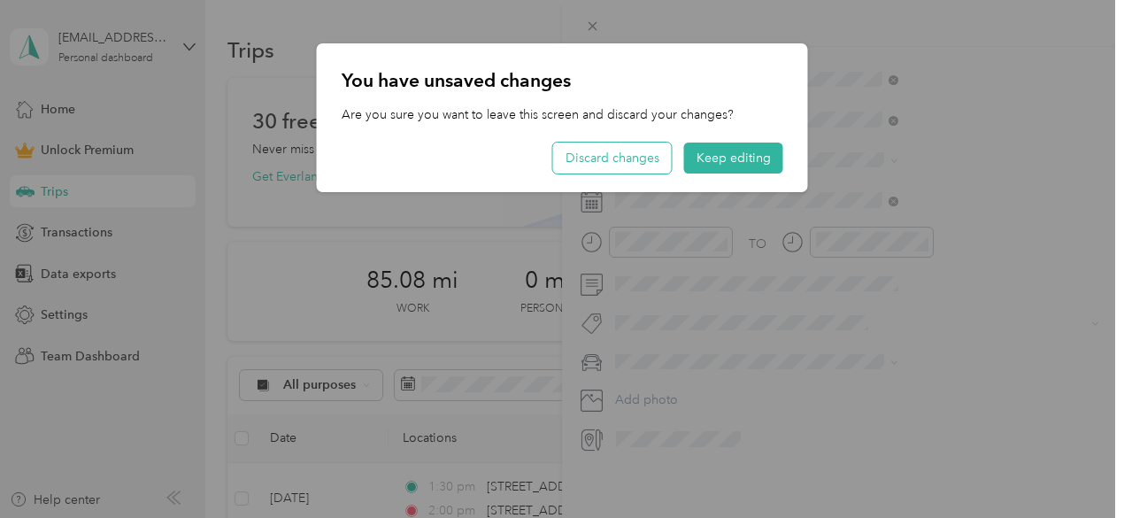
click at [599, 169] on button "Discard changes" at bounding box center [612, 158] width 119 height 31
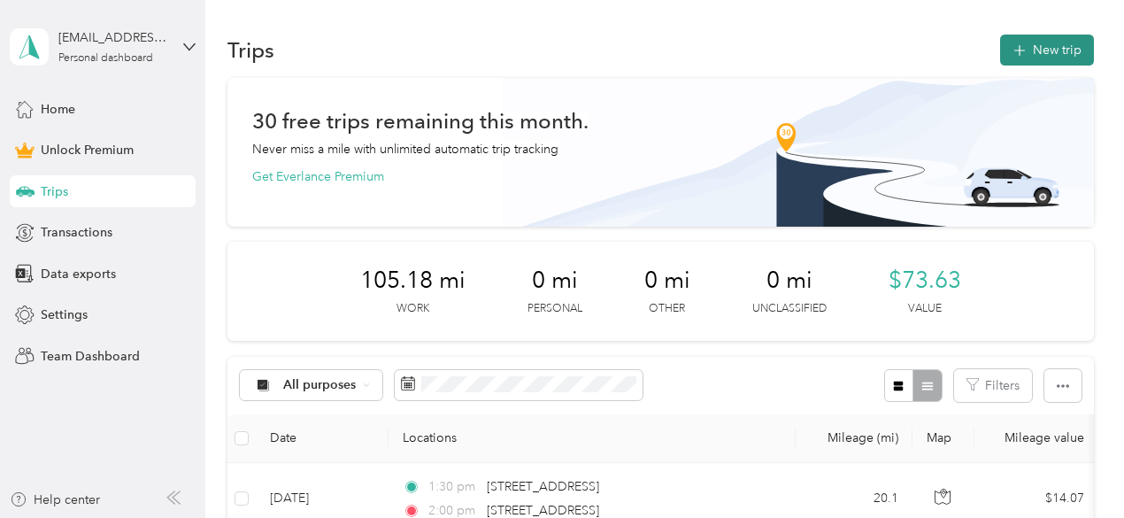
click at [1043, 61] on button "New trip" at bounding box center [1047, 50] width 94 height 31
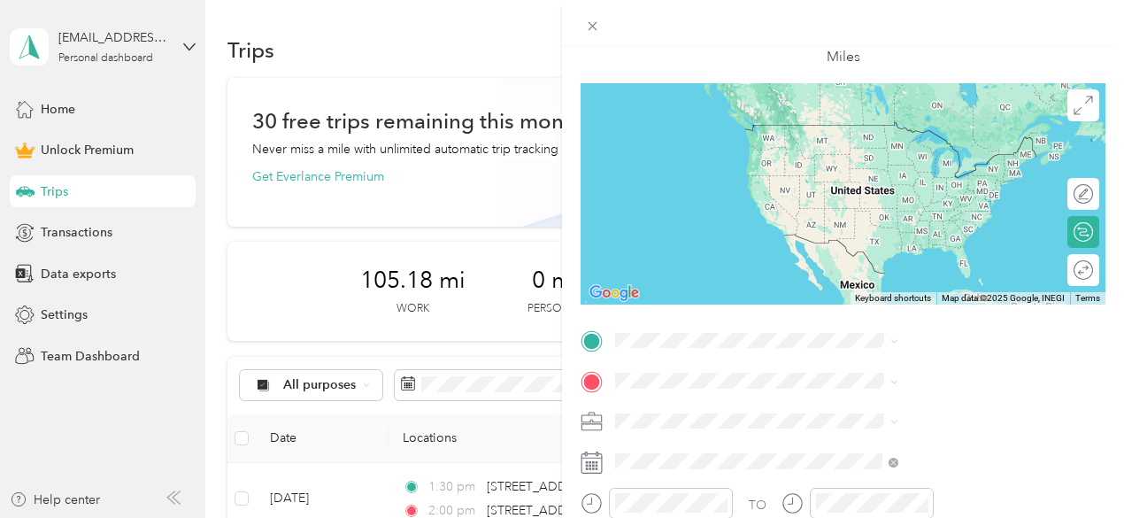
scroll to position [101, 0]
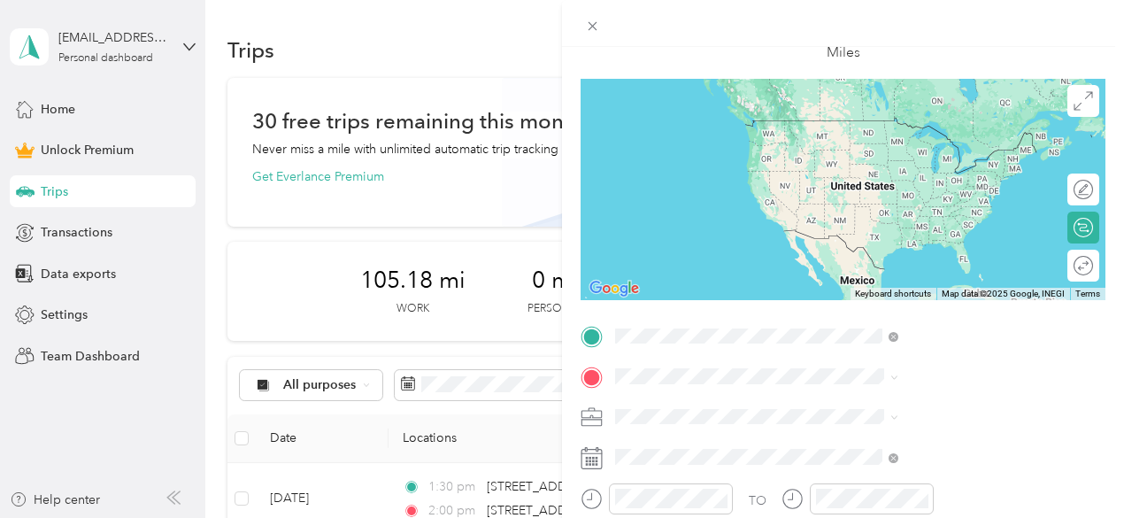
click at [898, 128] on span "[STREET_ADDRESS][US_STATE]" at bounding box center [924, 120] width 177 height 16
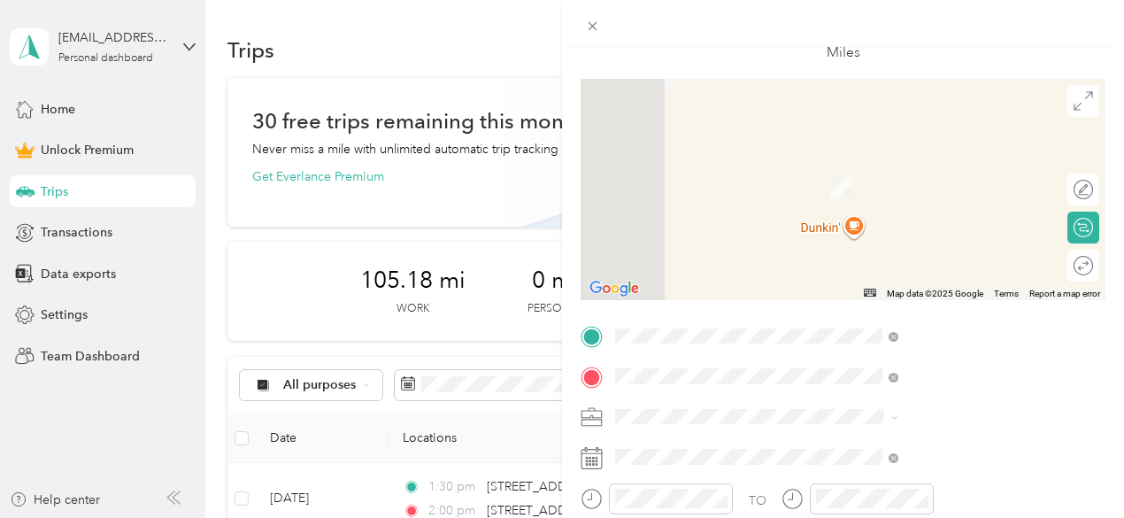
click at [903, 169] on span "[STREET_ADDRESS][US_STATE]" at bounding box center [924, 161] width 177 height 16
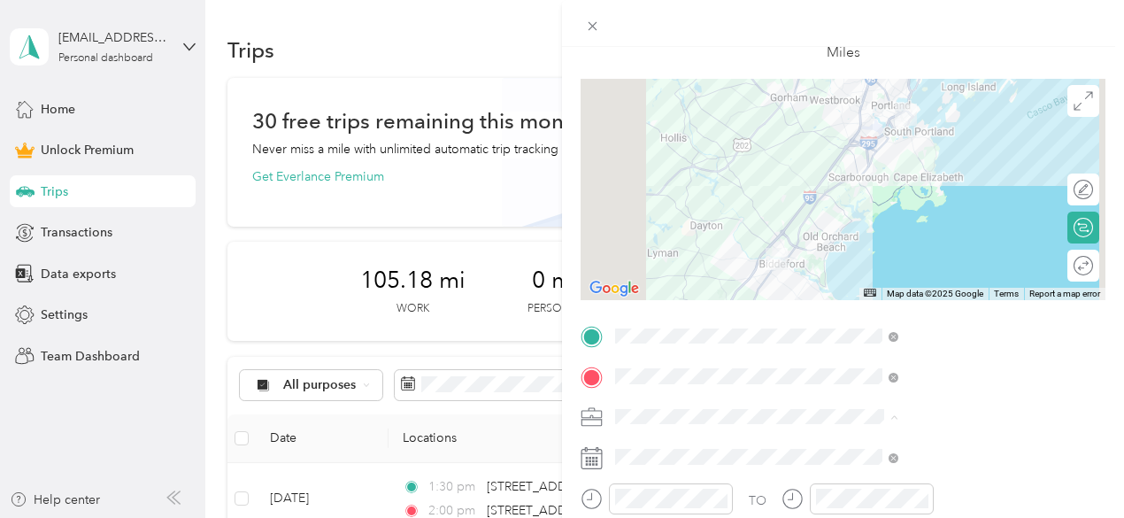
click at [868, 168] on div "Work" at bounding box center [944, 168] width 271 height 19
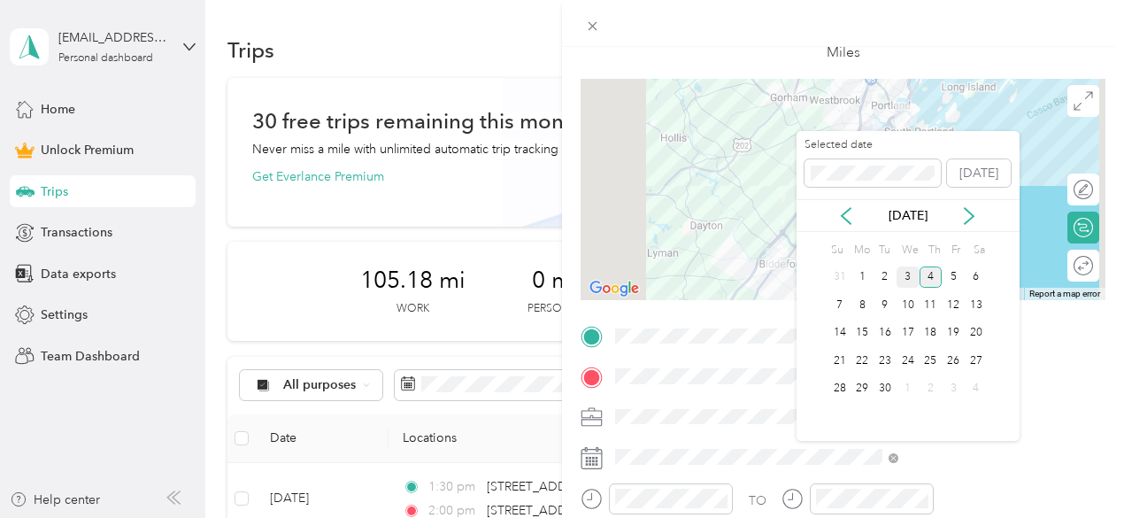
click at [908, 279] on div "3" at bounding box center [908, 277] width 23 height 22
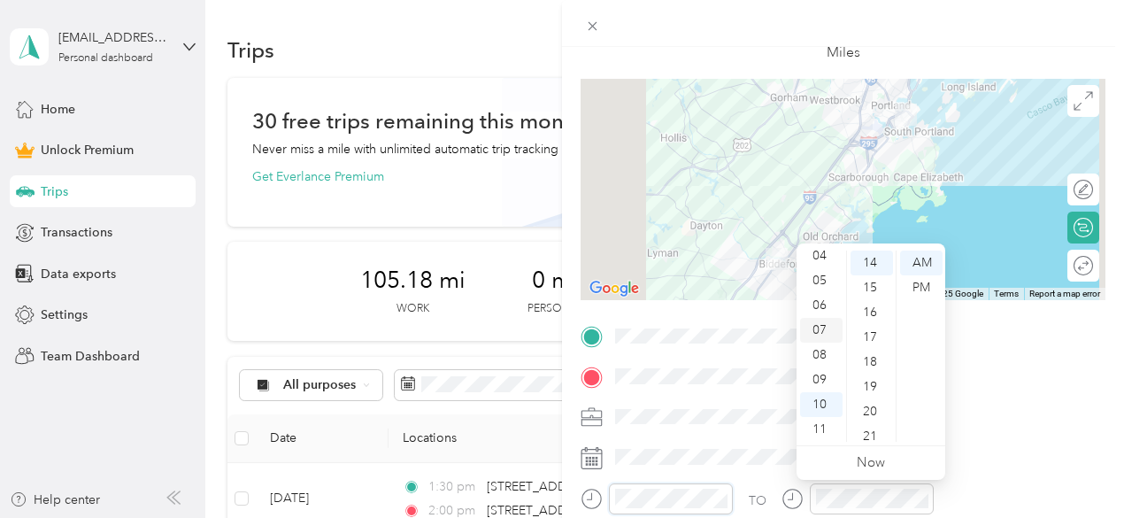
scroll to position [0, 0]
click at [818, 339] on div "03" at bounding box center [821, 337] width 42 height 25
click at [873, 260] on div "00" at bounding box center [872, 262] width 42 height 25
click at [915, 293] on div "PM" at bounding box center [921, 287] width 42 height 25
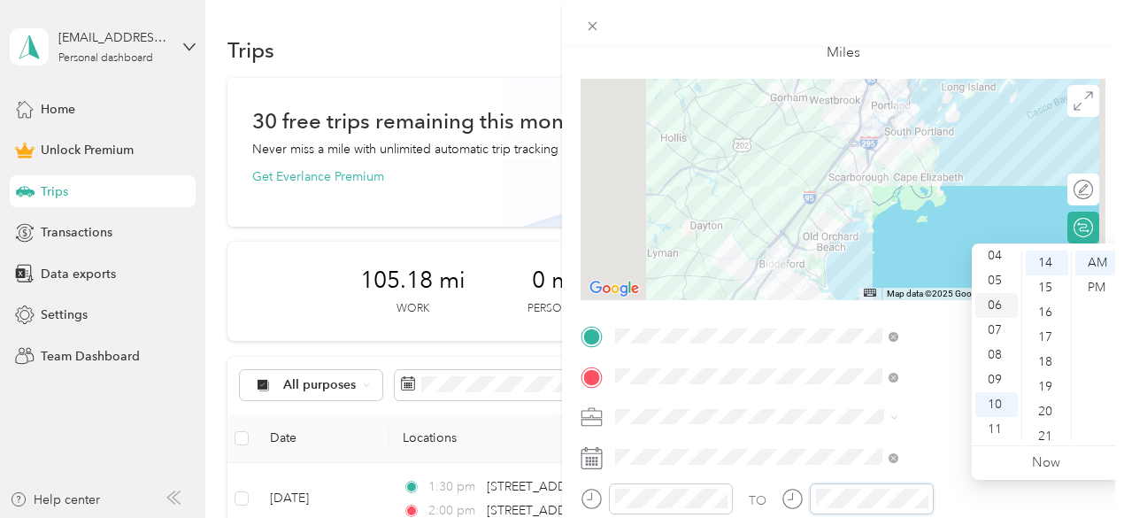
scroll to position [35, 0]
click at [995, 301] on div "03" at bounding box center [996, 301] width 42 height 25
click at [1043, 413] on div "30" at bounding box center [1047, 416] width 42 height 25
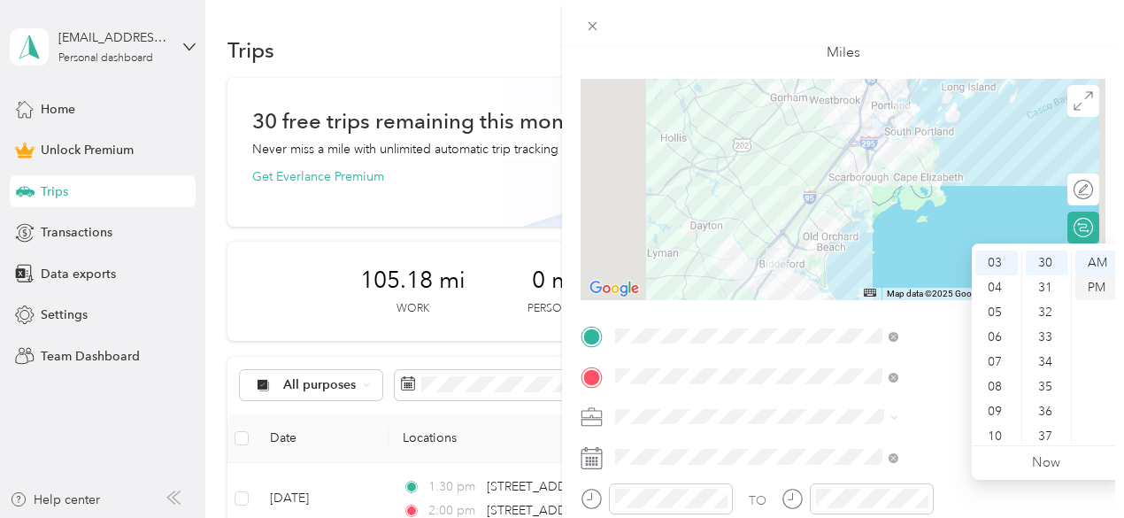
click at [1096, 285] on div "PM" at bounding box center [1096, 287] width 42 height 25
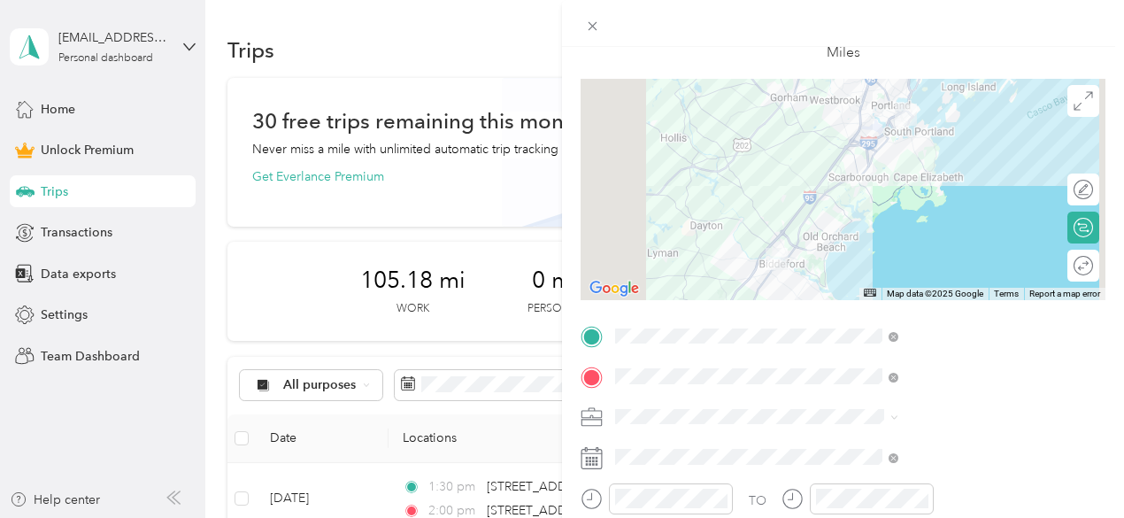
click at [1099, 305] on form "New Trip Save This trip cannot be edited because it is either under review, app…" at bounding box center [843, 333] width 562 height 751
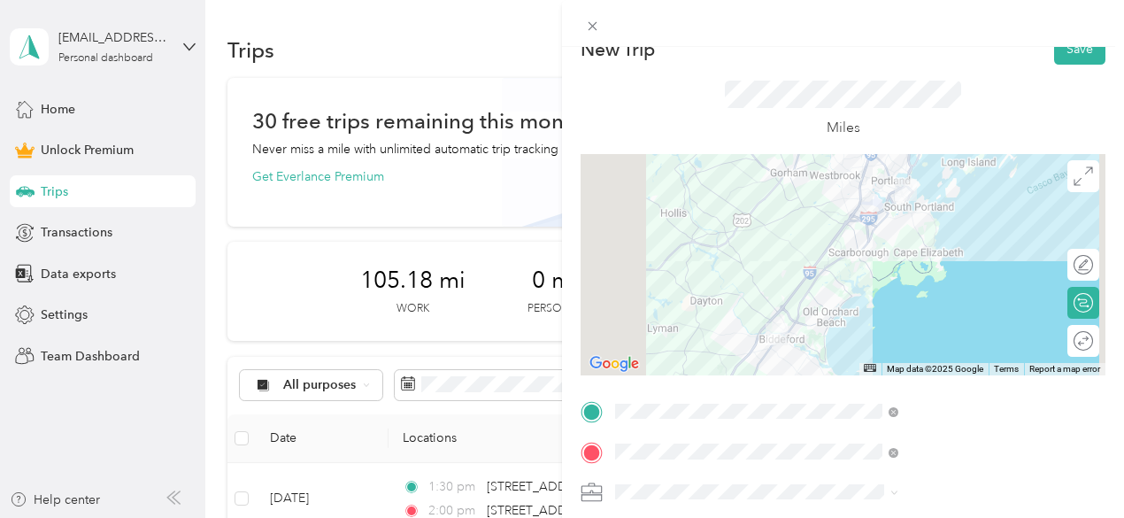
scroll to position [25, 0]
click at [946, 202] on div at bounding box center [843, 265] width 525 height 221
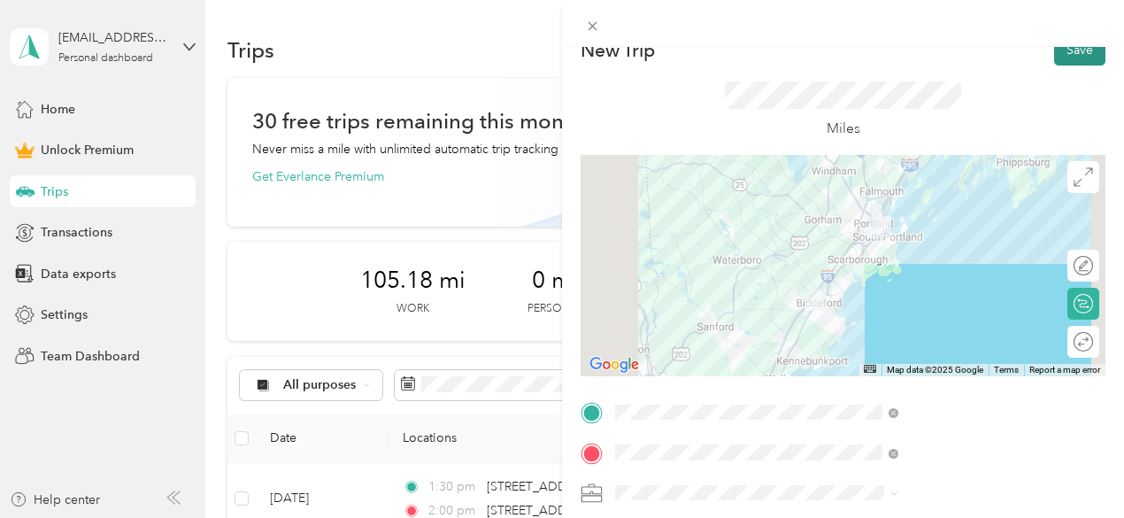
click at [1063, 56] on button "Save" at bounding box center [1079, 50] width 51 height 31
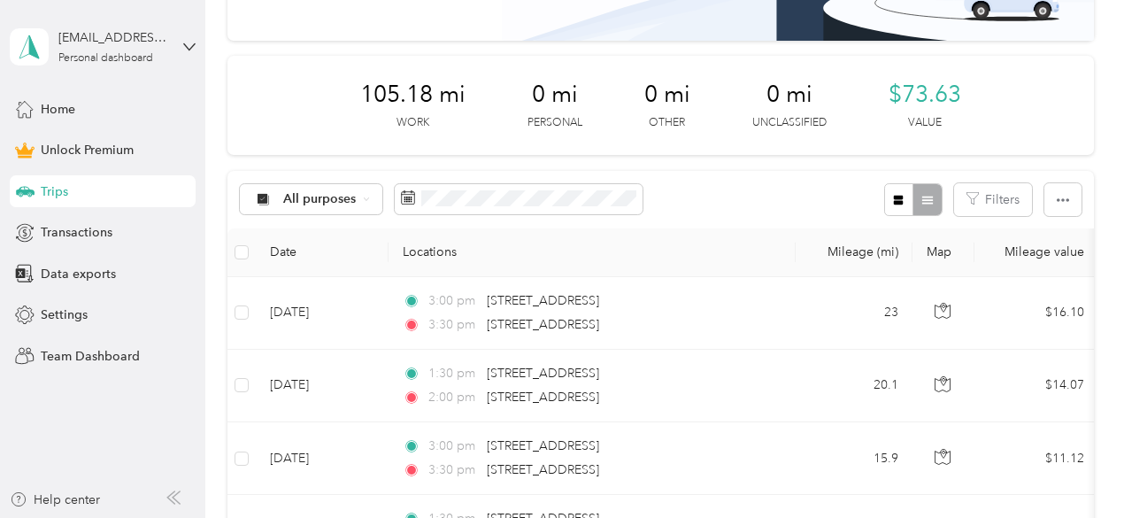
scroll to position [0, 0]
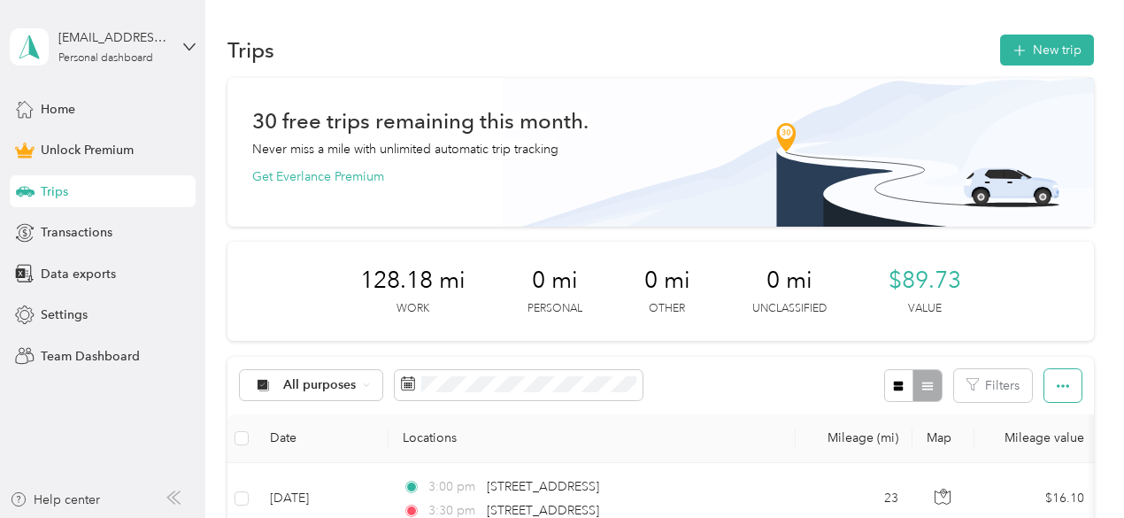
click at [1057, 380] on icon "button" at bounding box center [1063, 386] width 12 height 12
click at [1023, 452] on span "Export" at bounding box center [1032, 449] width 37 height 15
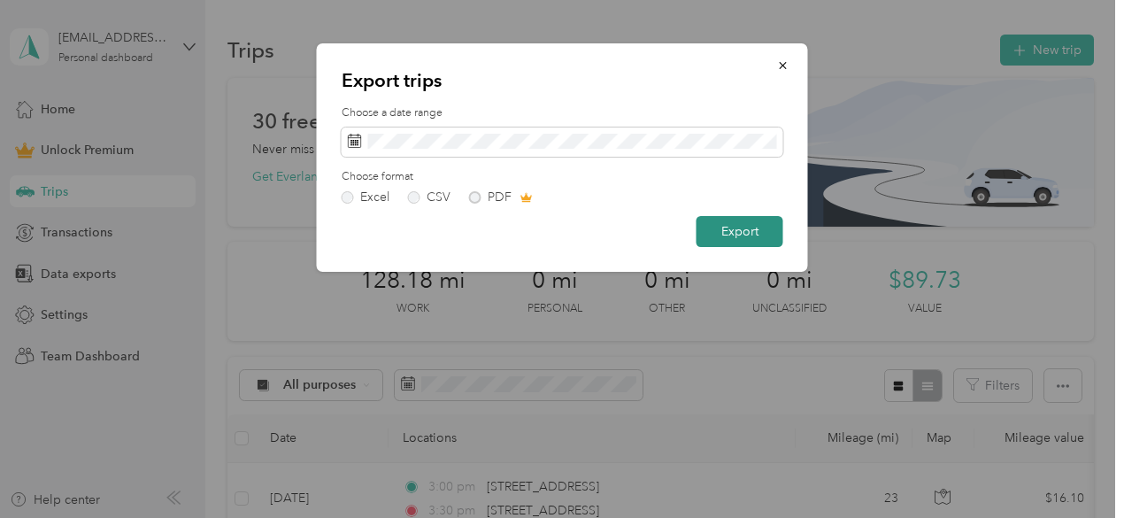
click at [736, 226] on button "Export" at bounding box center [740, 231] width 87 height 31
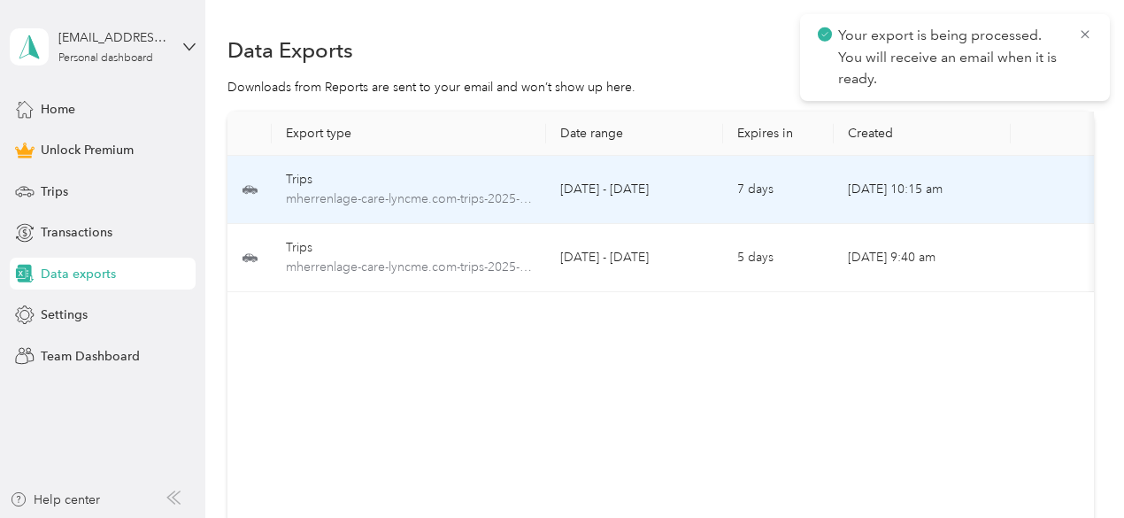
click at [925, 193] on td "Sep 04, 2025, 10:15 am" at bounding box center [922, 190] width 177 height 68
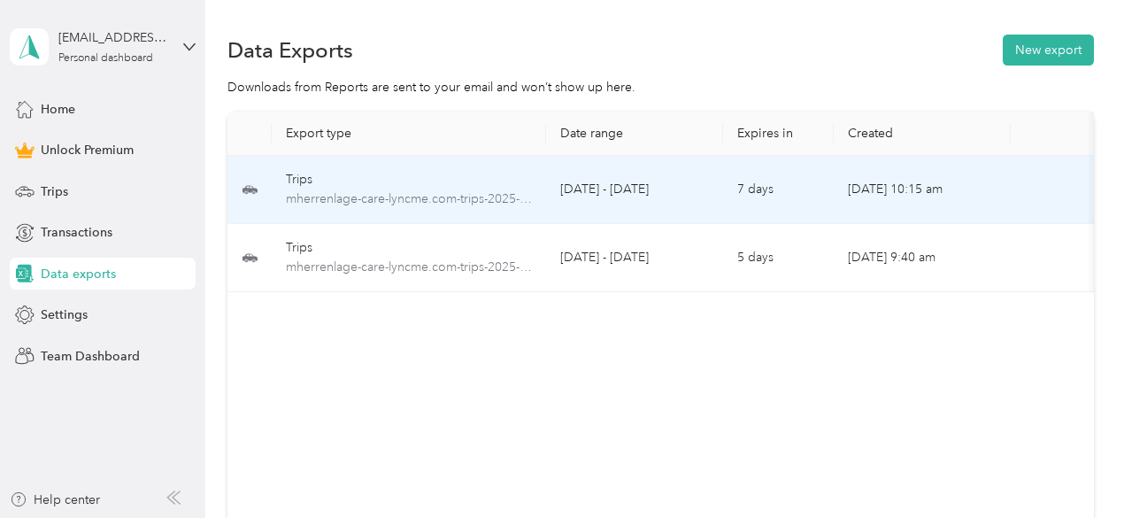
click at [674, 173] on td "Aug 4 - Sep 4, 2025" at bounding box center [634, 190] width 177 height 68
click at [547, 190] on td "Aug 4 - Sep 4, 2025" at bounding box center [634, 190] width 177 height 68
click at [432, 196] on span "mherrenlage-care-lyncme.com-trips-2025-08-04-2025-09-04.xlsx" at bounding box center [409, 198] width 246 height 19
click at [375, 201] on span "mherrenlage-care-lyncme.com-trips-2025-08-04-2025-09-04.xlsx" at bounding box center [409, 198] width 246 height 19
click at [450, 198] on span "mherrenlage-care-lyncme.com-trips-2025-08-04-2025-09-04.xlsx" at bounding box center [409, 198] width 246 height 19
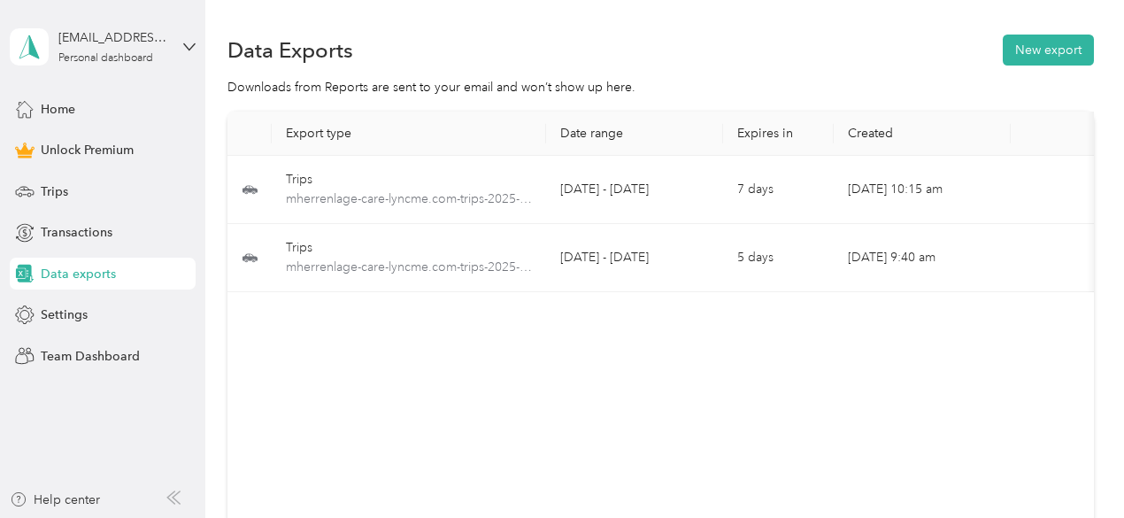
scroll to position [42, 0]
